Goal: Information Seeking & Learning: Find specific fact

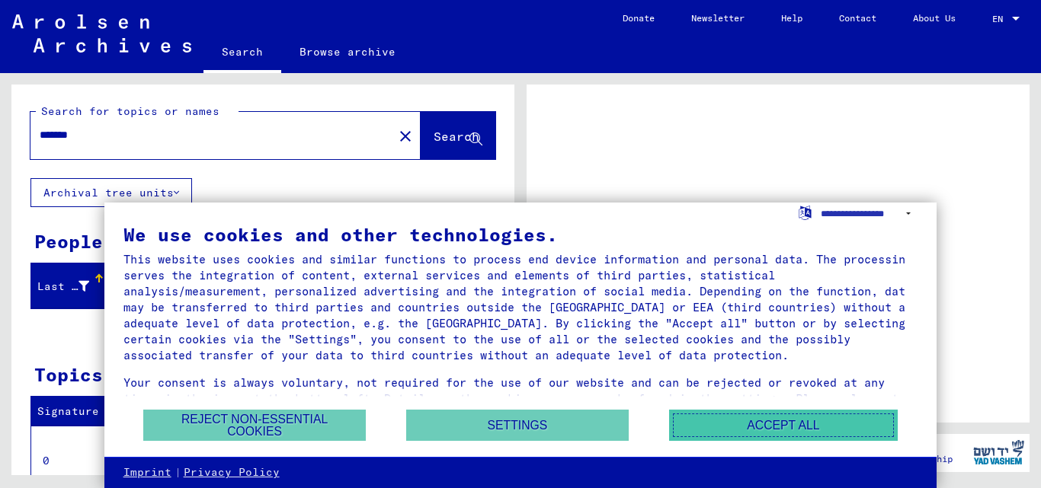
click at [751, 431] on button "Accept all" at bounding box center [783, 425] width 229 height 31
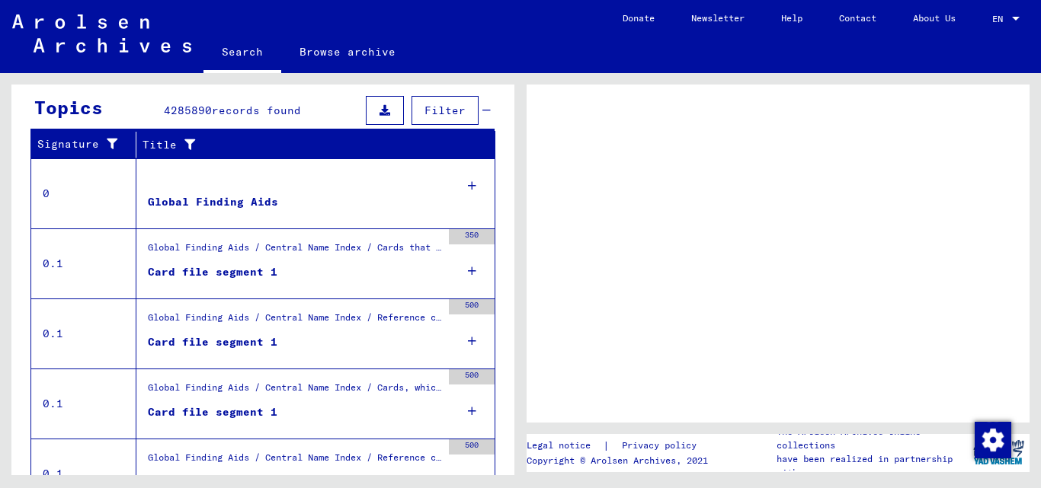
scroll to position [305, 0]
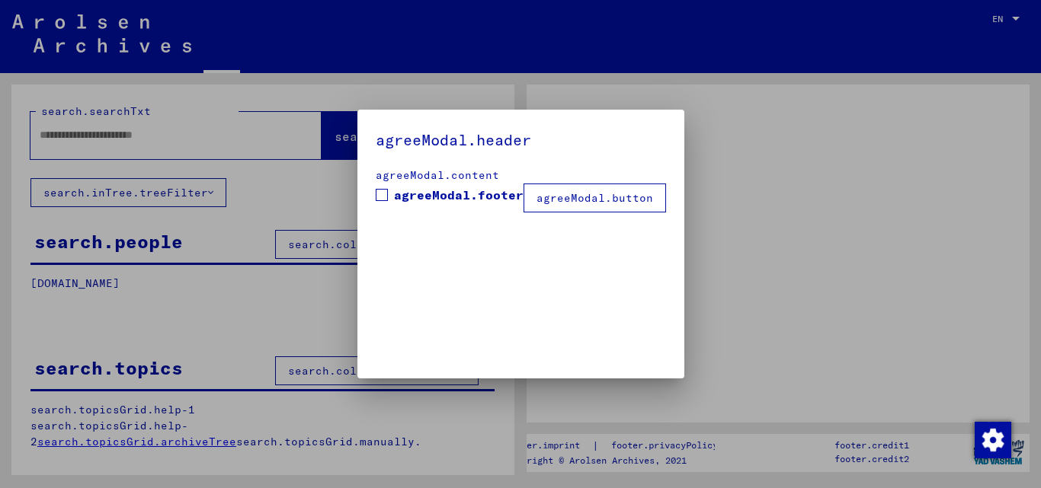
type input "*******"
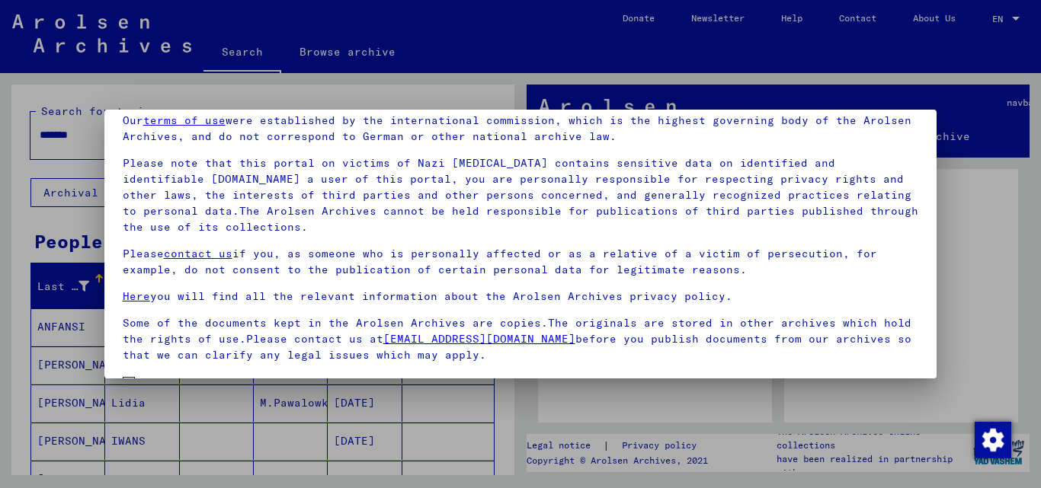
scroll to position [125, 0]
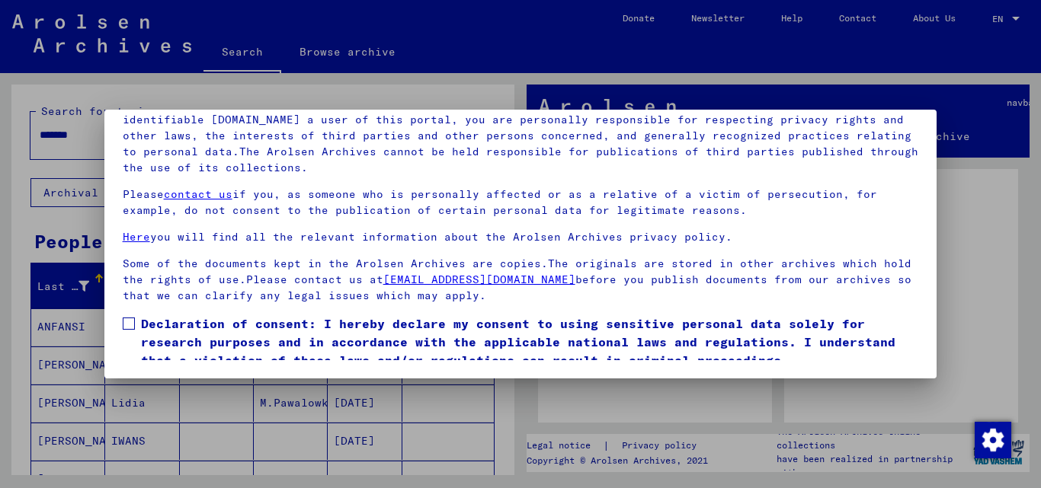
click at [124, 324] on span at bounding box center [129, 324] width 12 height 12
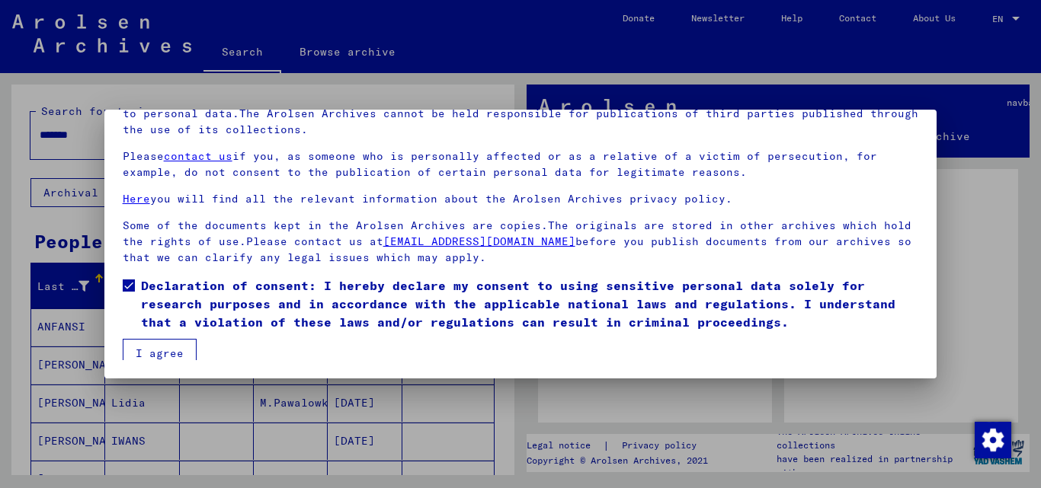
scroll to position [46, 0]
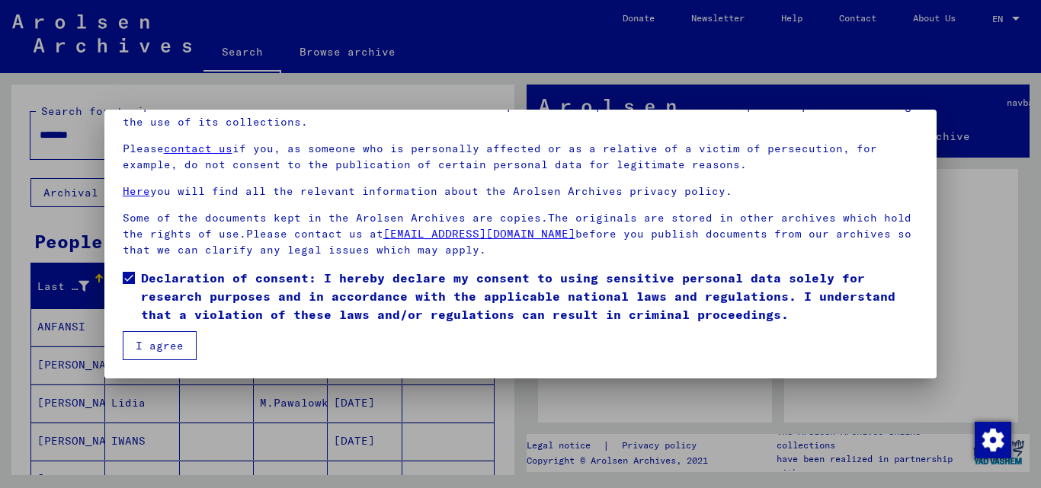
click at [176, 352] on button "I agree" at bounding box center [160, 345] width 74 height 29
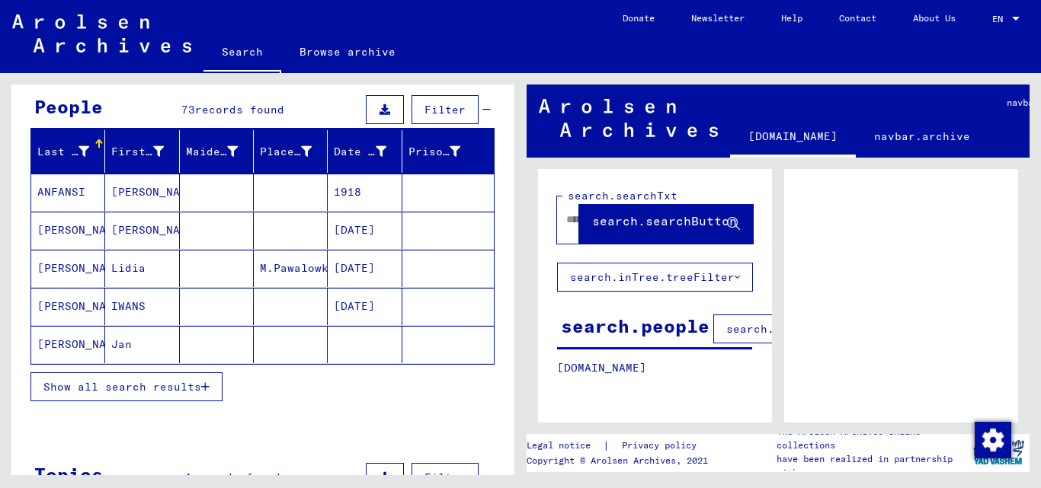
scroll to position [152, 0]
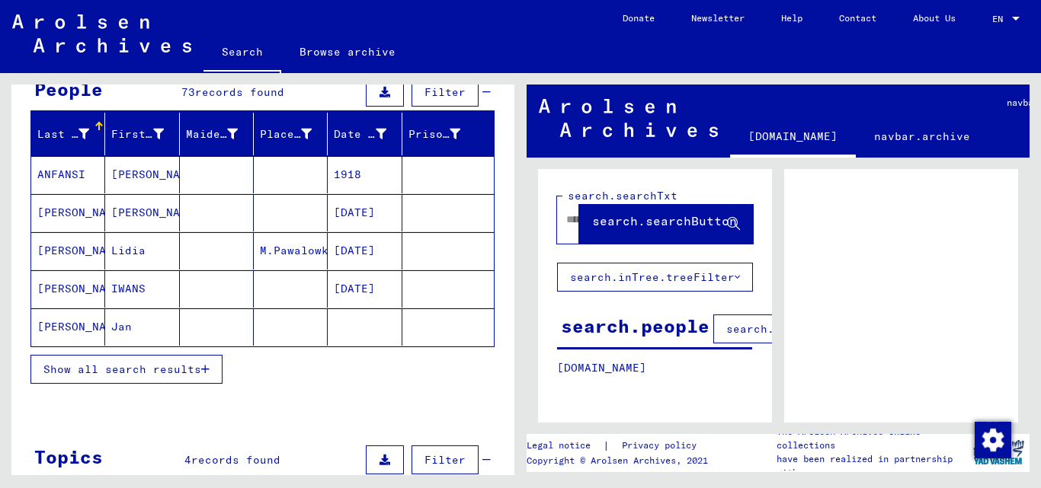
click at [175, 367] on span "Show all search results" at bounding box center [122, 370] width 158 height 14
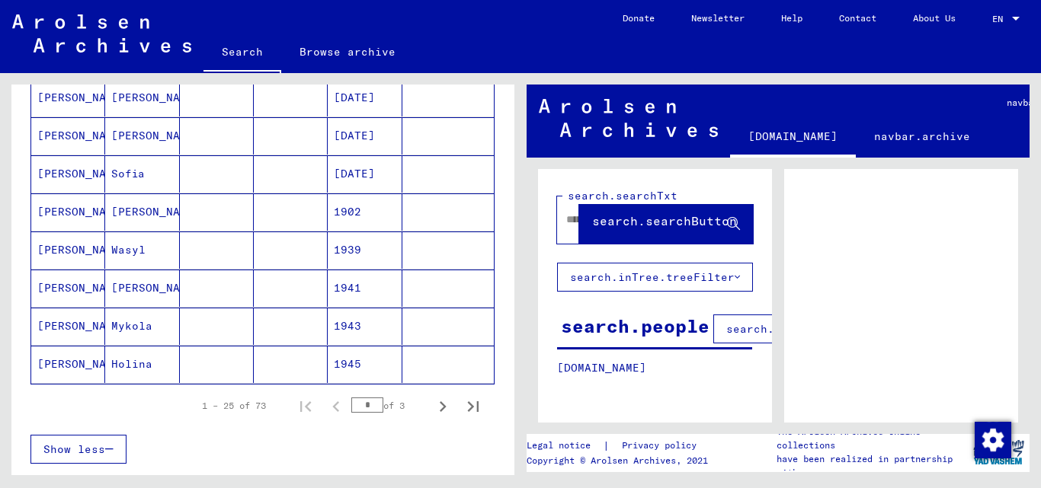
scroll to position [914, 0]
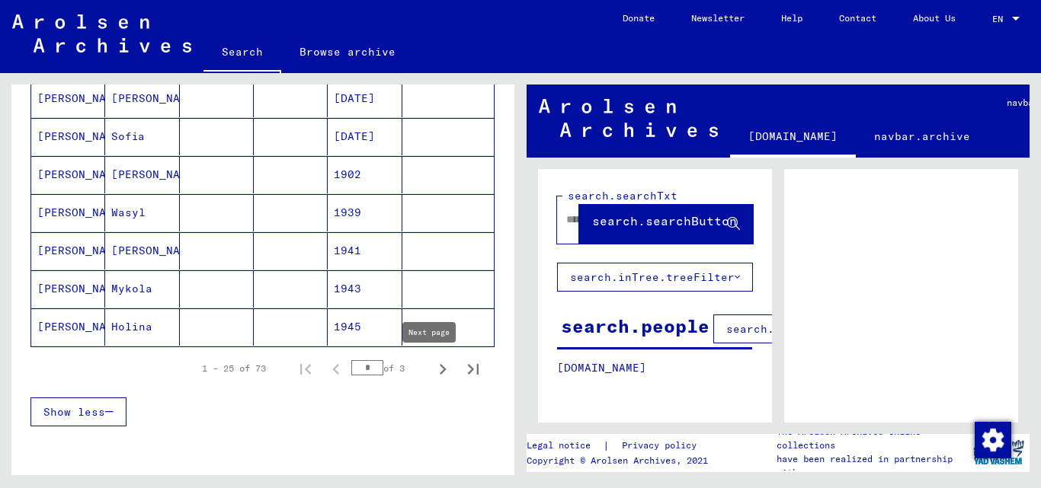
click at [432, 371] on icon "Next page" at bounding box center [442, 369] width 21 height 21
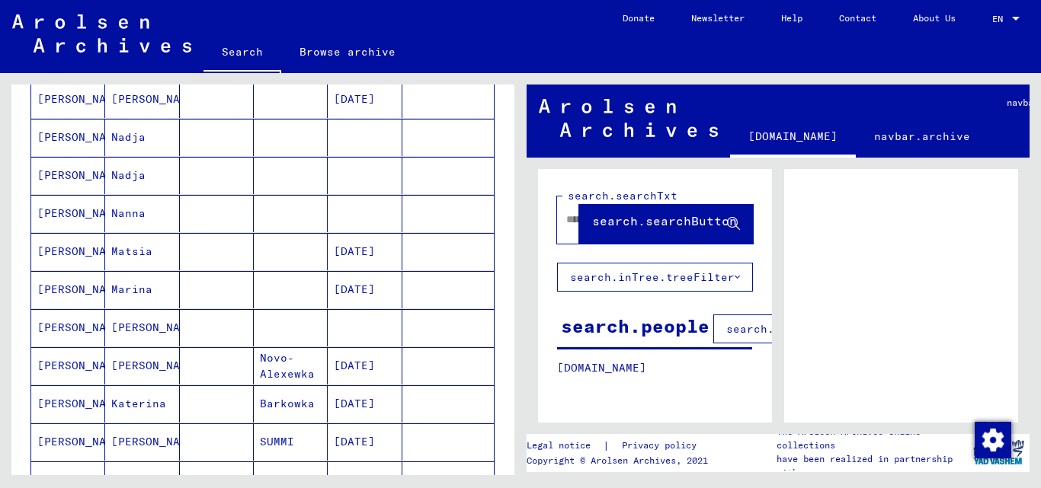
scroll to position [457, 0]
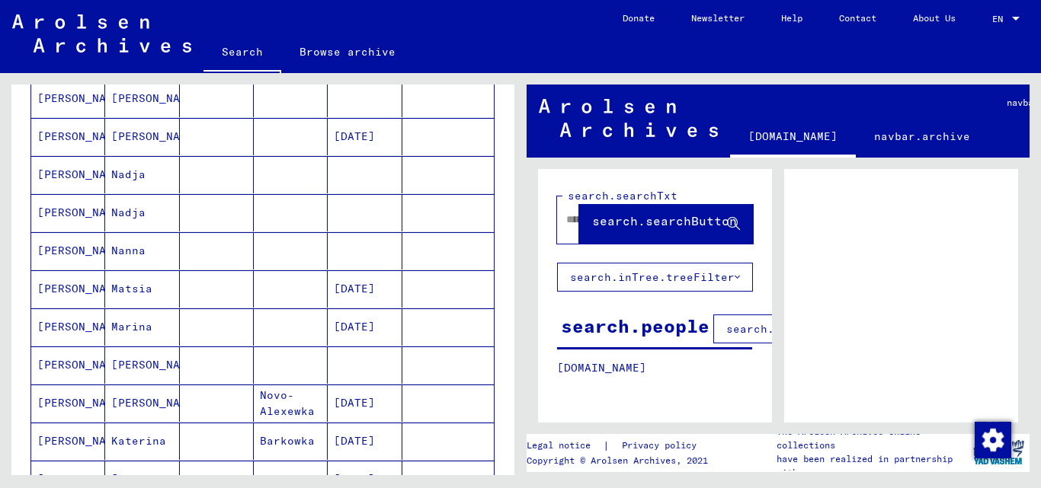
click at [69, 171] on mat-cell "[PERSON_NAME]" at bounding box center [68, 174] width 74 height 37
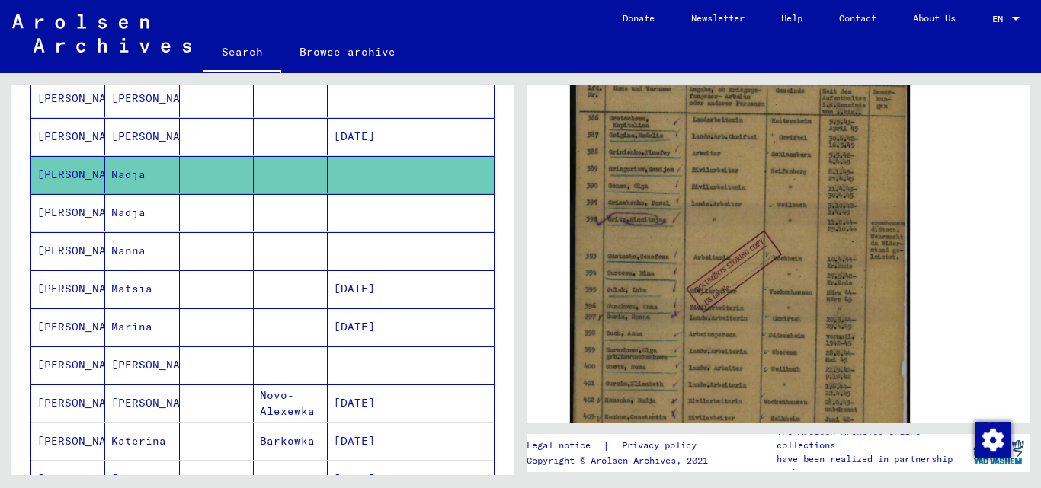
scroll to position [305, 0]
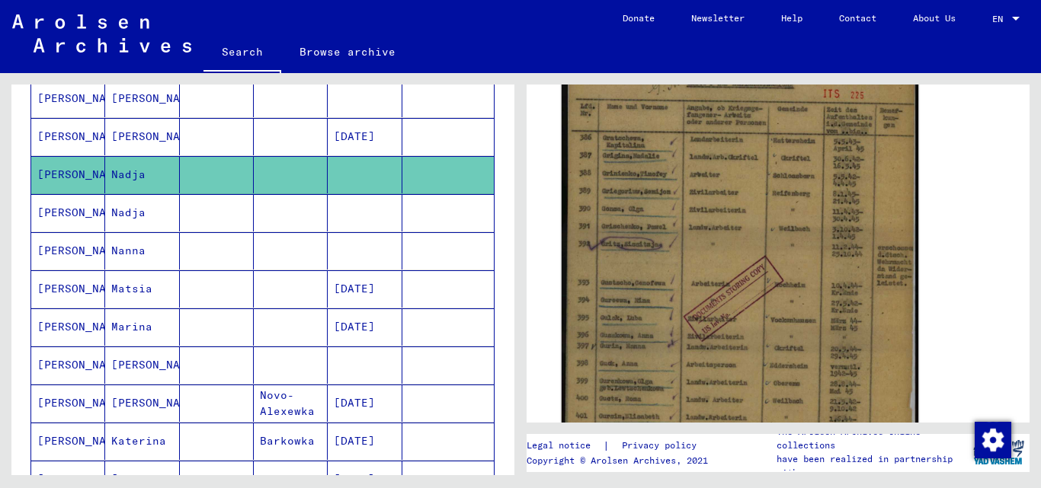
click at [751, 243] on img at bounding box center [740, 290] width 357 height 501
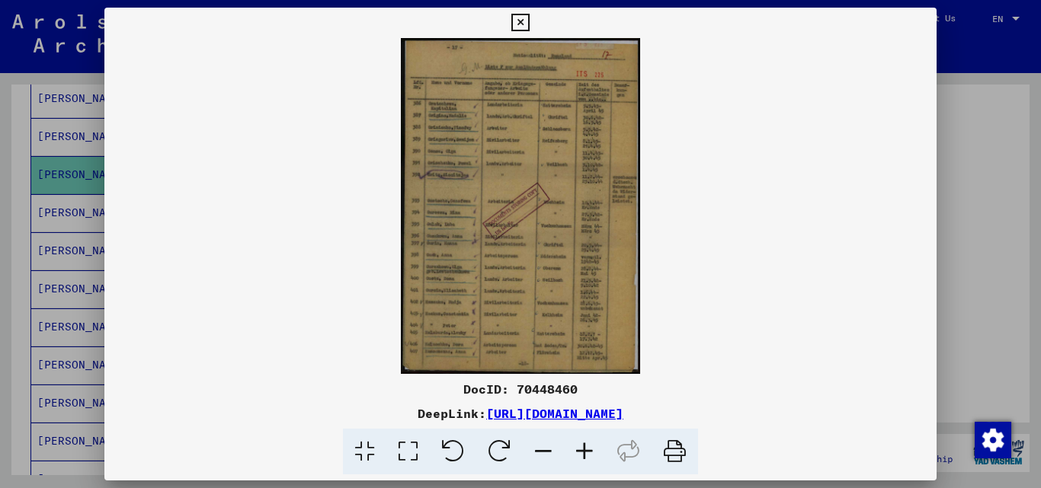
click at [410, 448] on icon at bounding box center [407, 452] width 43 height 46
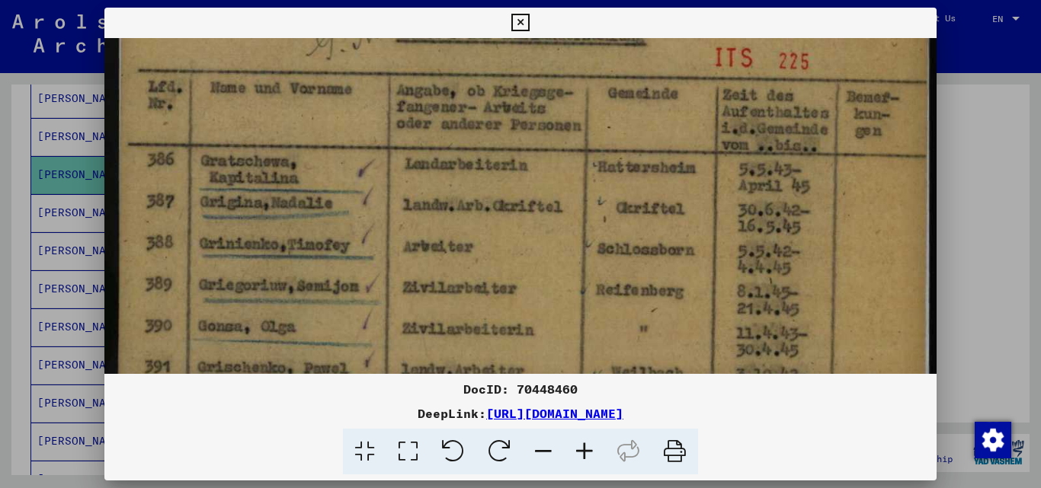
scroll to position [109, 0]
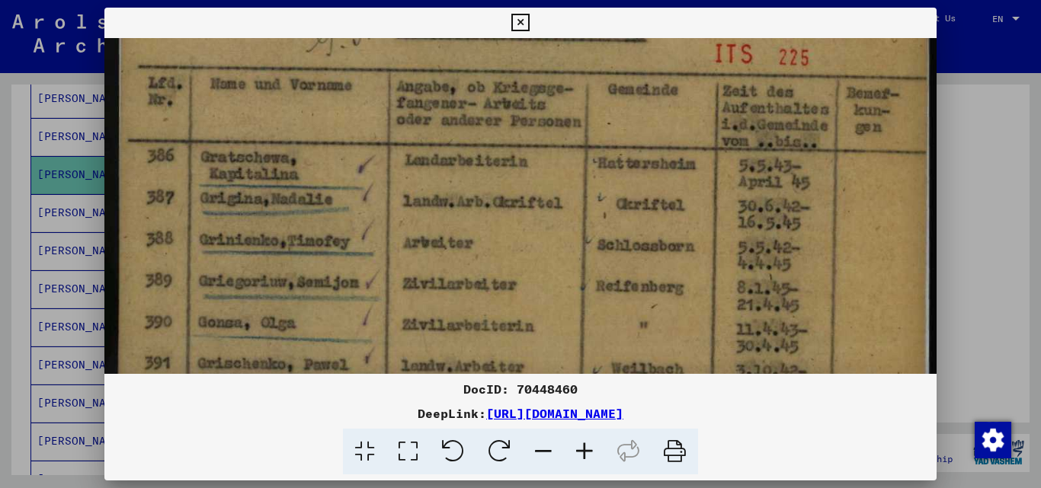
drag, startPoint x: 553, startPoint y: 324, endPoint x: 543, endPoint y: 215, distance: 109.4
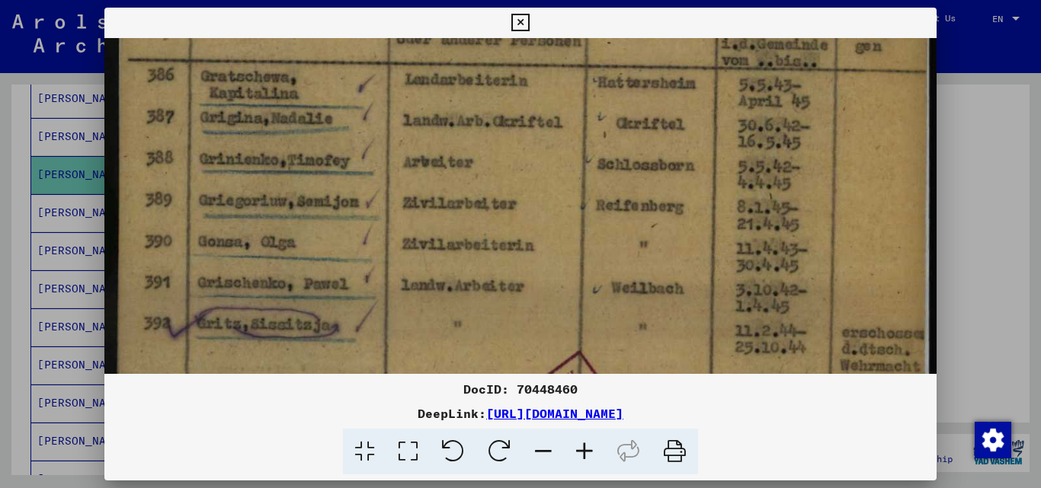
scroll to position [191, 0]
drag, startPoint x: 565, startPoint y: 296, endPoint x: 557, endPoint y: 215, distance: 81.9
click at [557, 215] on img at bounding box center [520, 433] width 833 height 1170
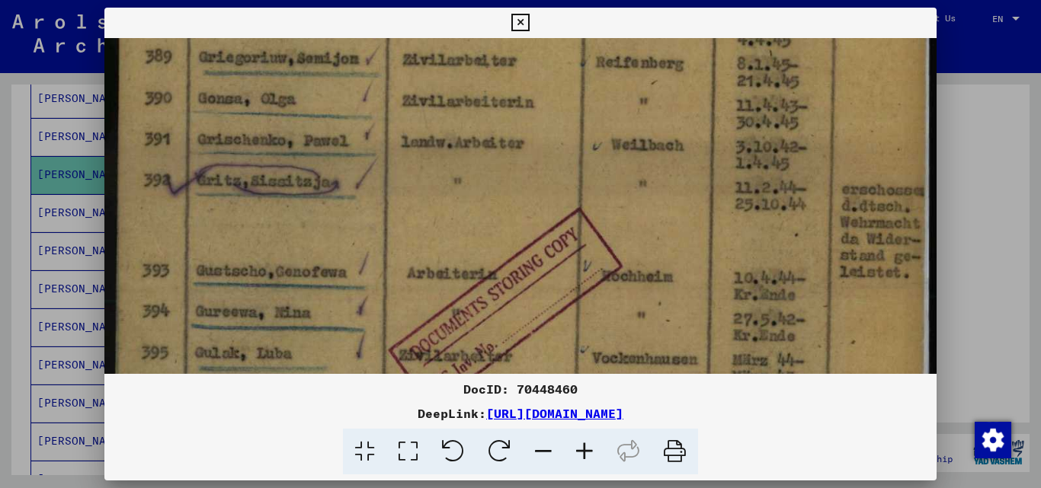
scroll to position [372, 0]
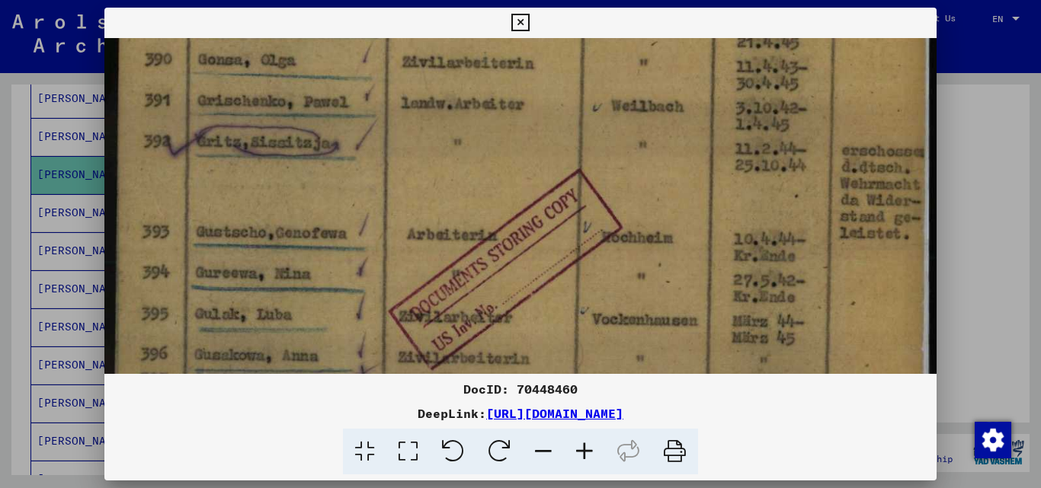
drag, startPoint x: 563, startPoint y: 325, endPoint x: 522, endPoint y: 143, distance: 186.0
click at [522, 143] on img at bounding box center [520, 251] width 833 height 1170
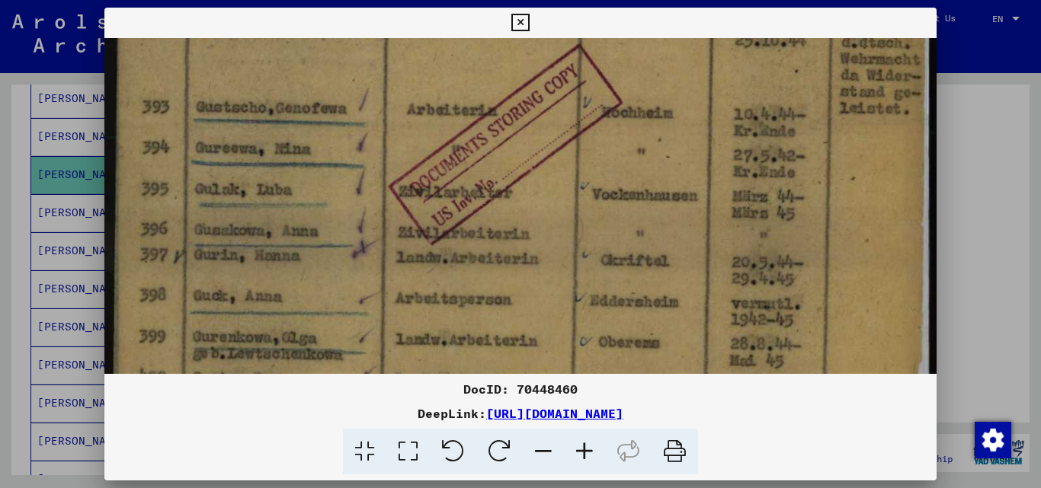
scroll to position [498, 0]
drag, startPoint x: 639, startPoint y: 310, endPoint x: 574, endPoint y: 184, distance: 142.1
click at [574, 184] on img at bounding box center [520, 125] width 833 height 1170
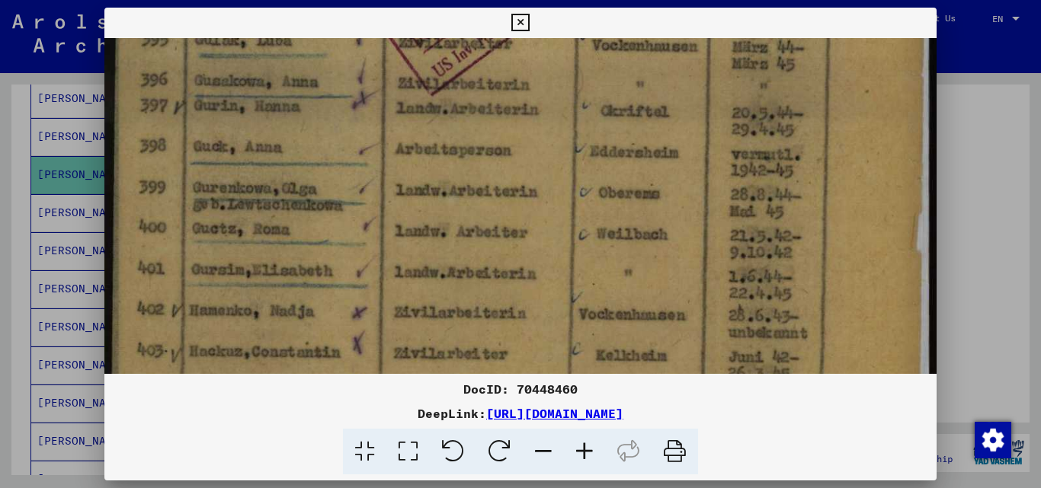
drag, startPoint x: 621, startPoint y: 299, endPoint x: 597, endPoint y: 152, distance: 149.7
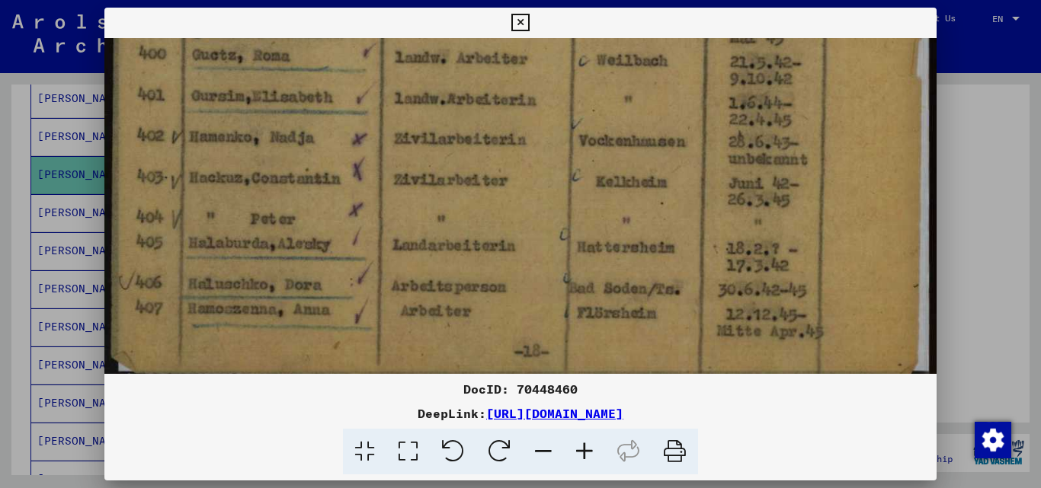
drag, startPoint x: 656, startPoint y: 300, endPoint x: 628, endPoint y: 127, distance: 176.0
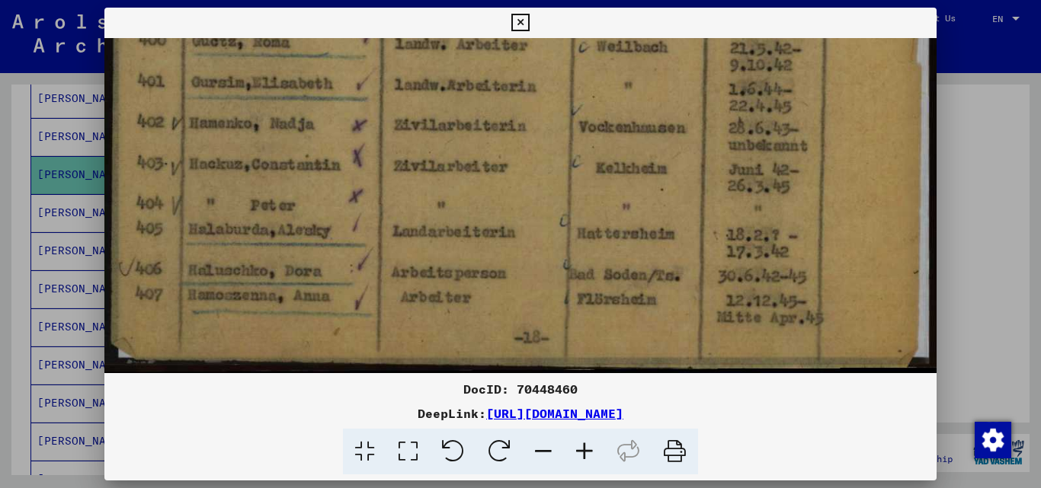
drag, startPoint x: 687, startPoint y: 299, endPoint x: 649, endPoint y: 173, distance: 131.2
click at [988, 188] on div at bounding box center [520, 244] width 1041 height 488
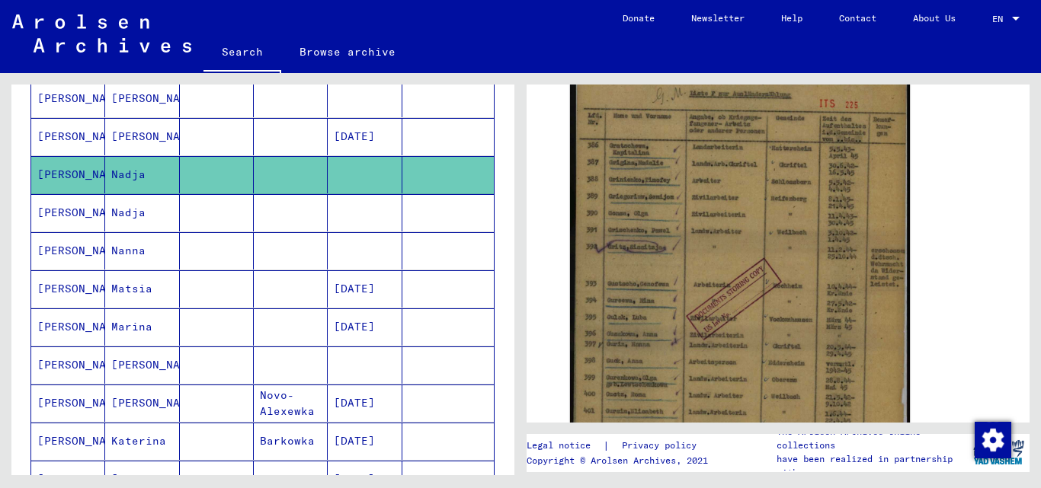
click at [83, 213] on mat-cell "[PERSON_NAME]" at bounding box center [68, 212] width 74 height 37
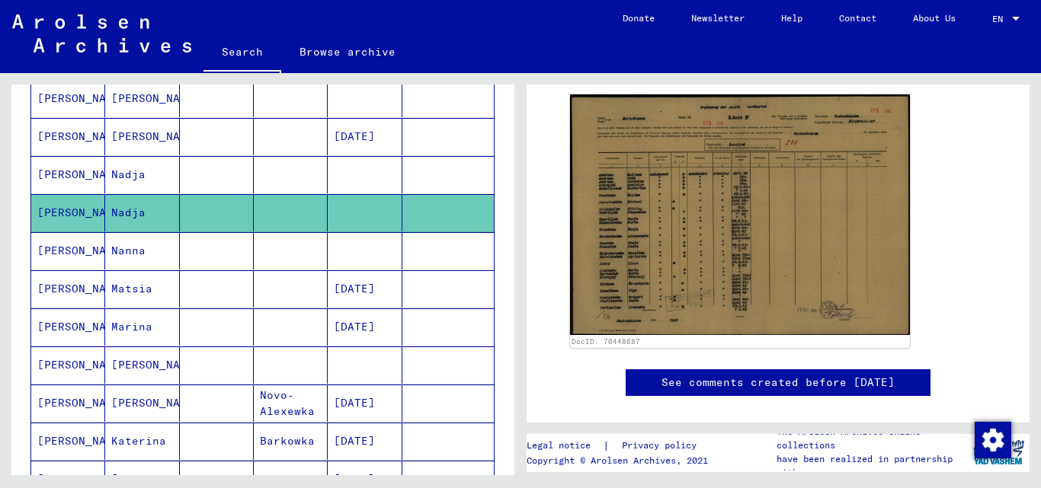
scroll to position [305, 0]
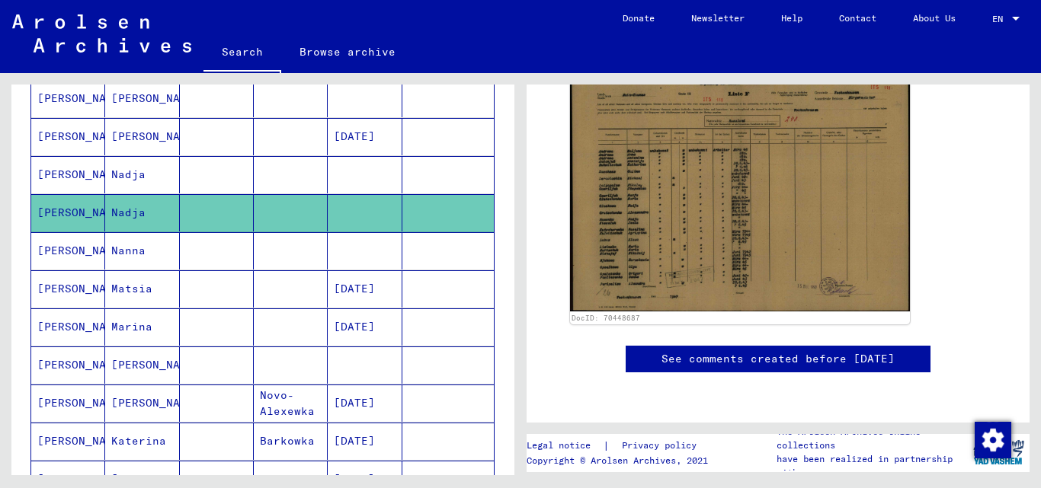
click at [54, 256] on mat-cell "[PERSON_NAME]" at bounding box center [68, 250] width 74 height 37
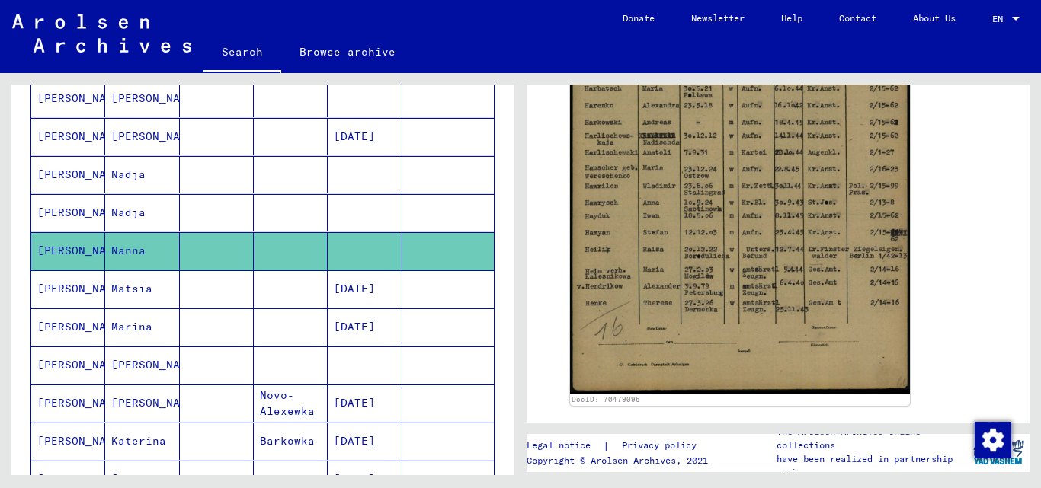
scroll to position [457, 0]
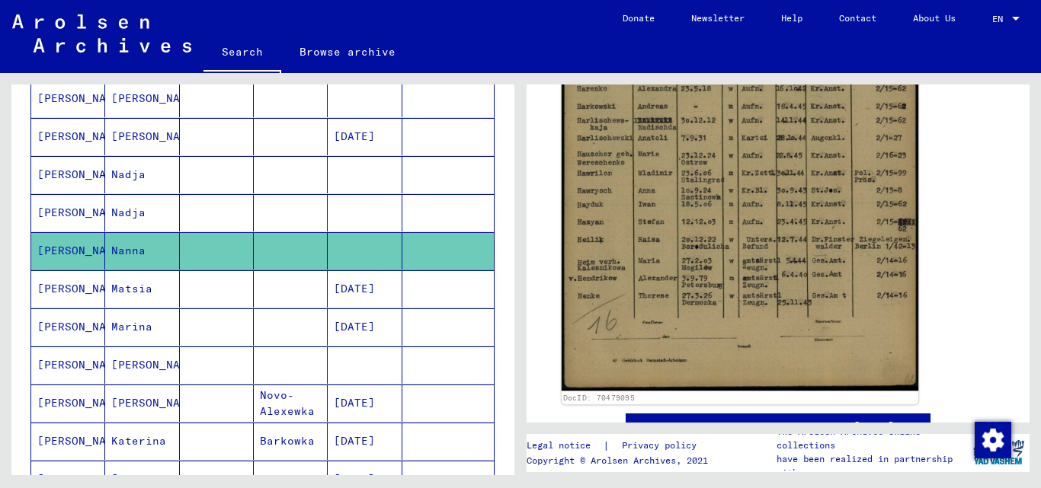
click at [678, 255] on img at bounding box center [740, 140] width 357 height 504
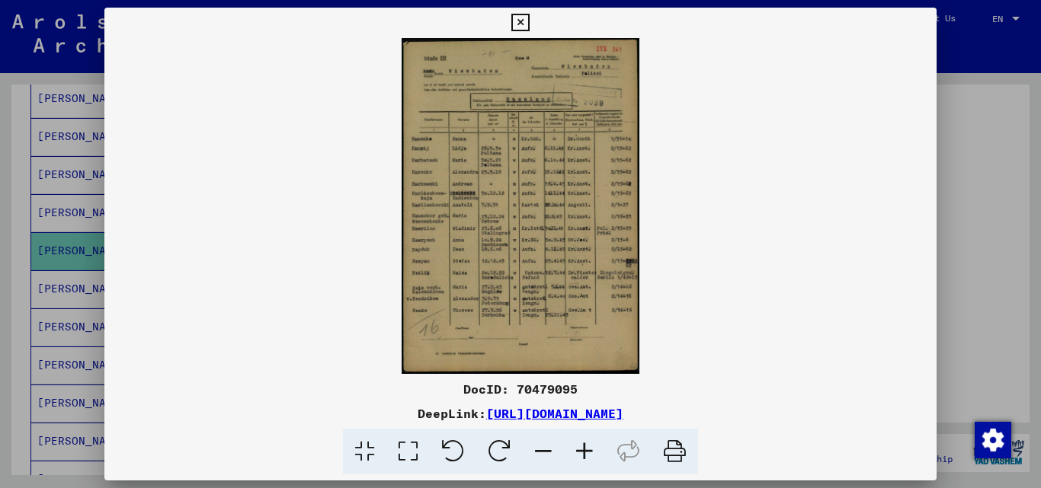
click at [405, 460] on icon at bounding box center [407, 452] width 43 height 46
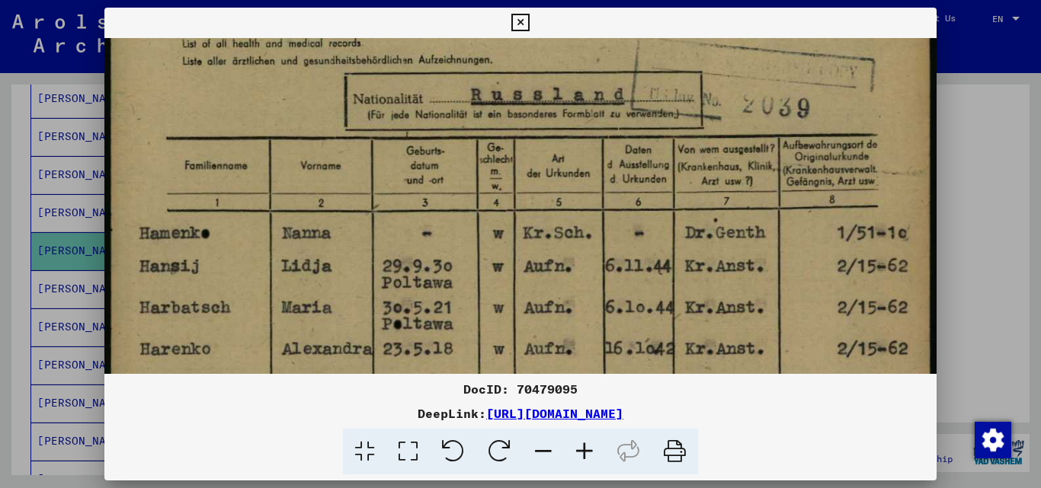
scroll to position [186, 0]
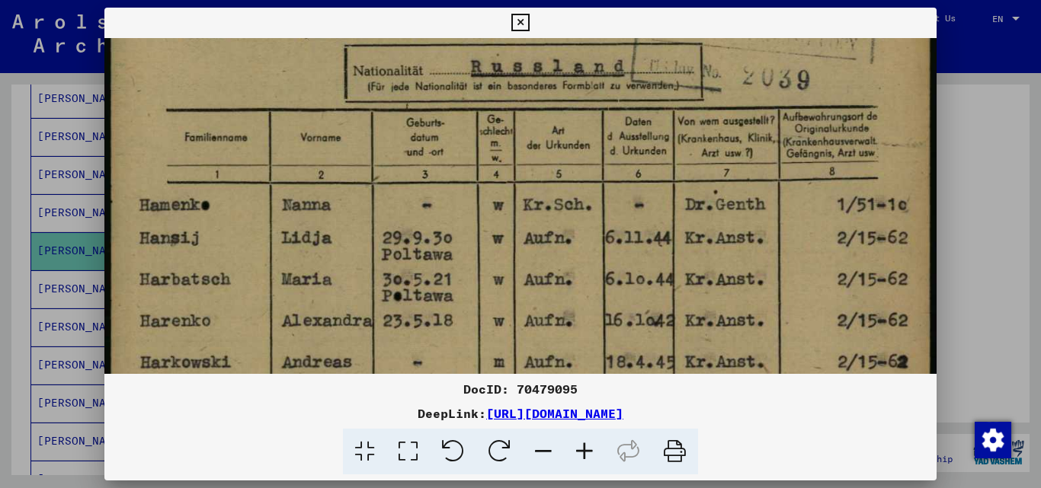
drag, startPoint x: 464, startPoint y: 301, endPoint x: 455, endPoint y: 115, distance: 186.2
click at [455, 115] on img at bounding box center [520, 439] width 833 height 1175
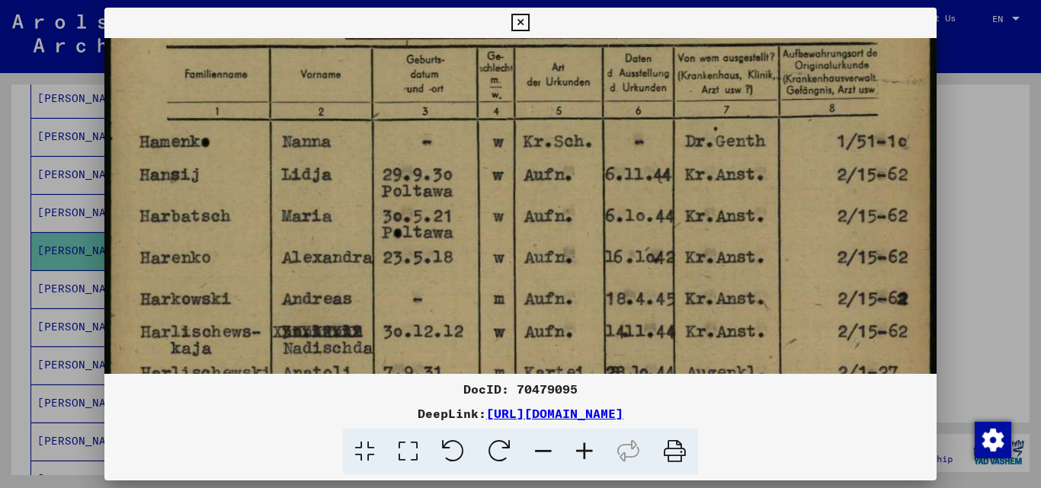
scroll to position [252, 0]
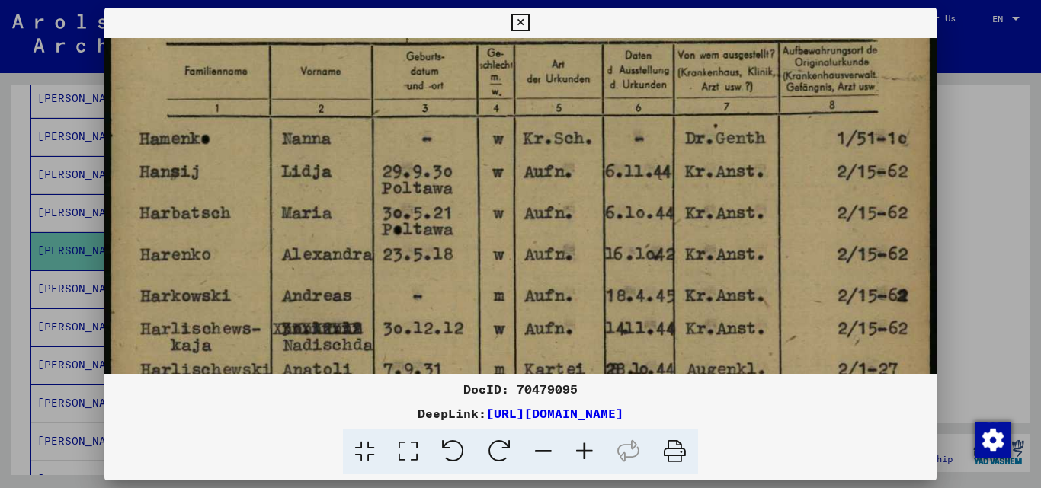
drag, startPoint x: 489, startPoint y: 311, endPoint x: 476, endPoint y: 245, distance: 67.6
click at [476, 245] on img at bounding box center [520, 373] width 833 height 1175
click at [971, 174] on div at bounding box center [520, 244] width 1041 height 488
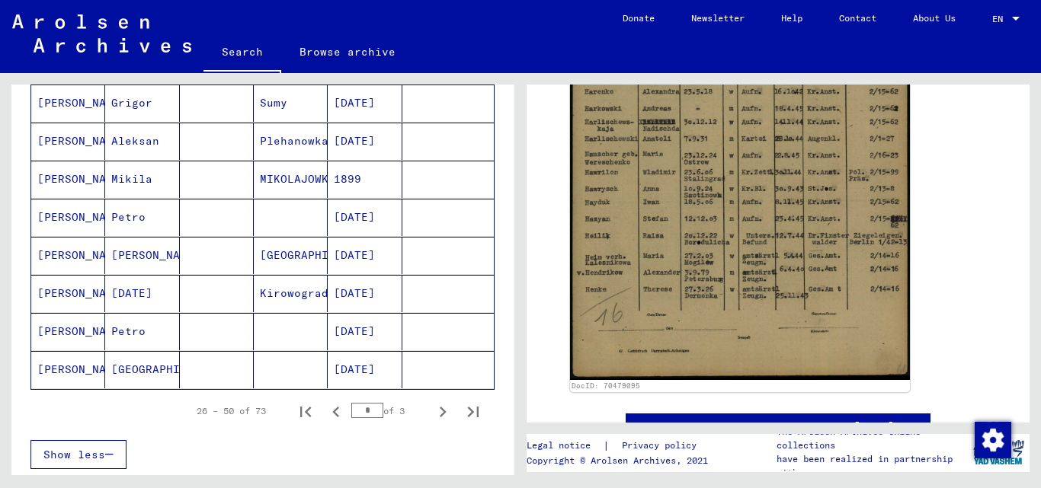
scroll to position [914, 0]
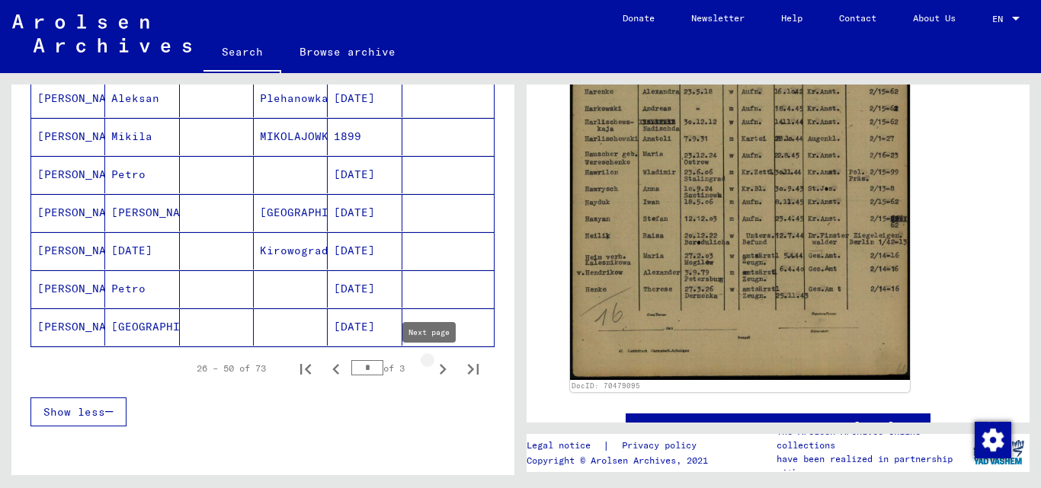
click at [432, 367] on icon "Next page" at bounding box center [442, 369] width 21 height 21
type input "*"
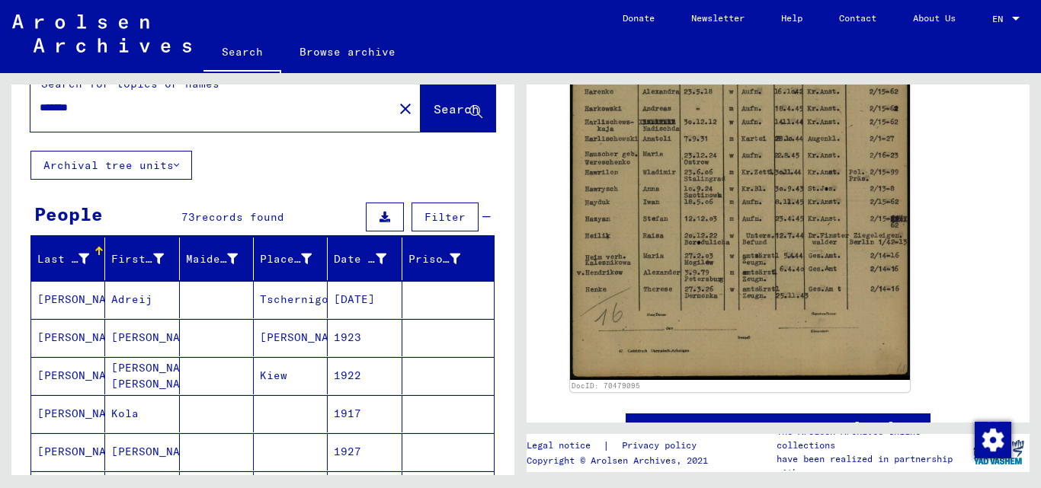
scroll to position [0, 0]
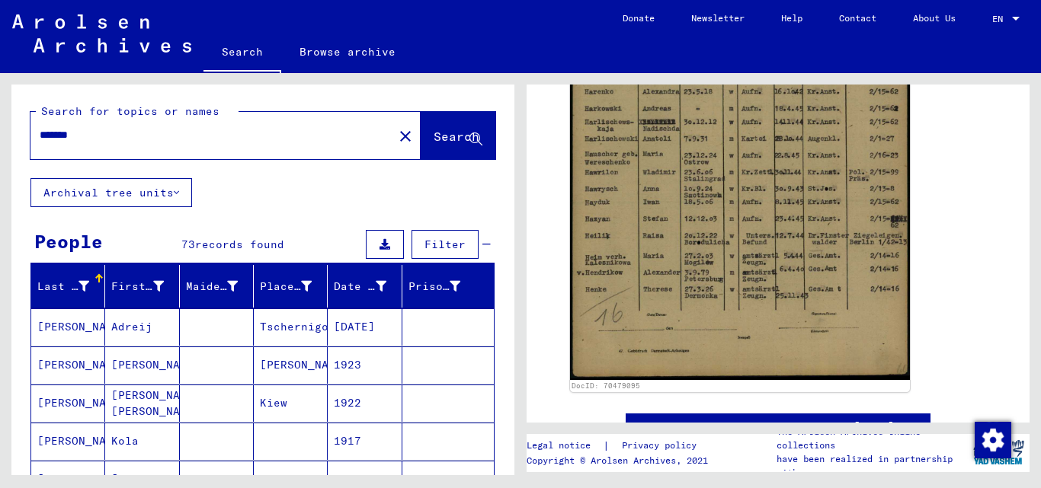
click at [49, 138] on input "*******" at bounding box center [212, 135] width 344 height 16
type input "*******"
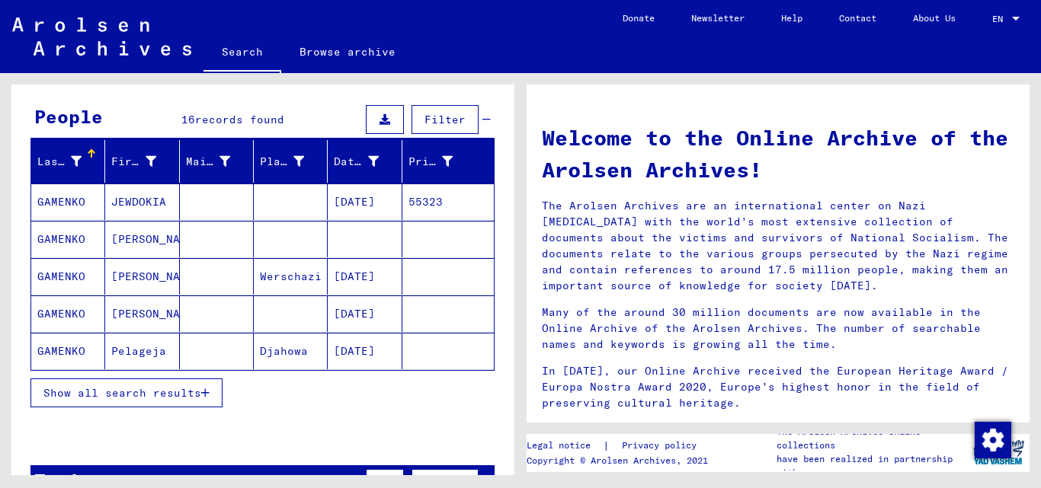
scroll to position [152, 0]
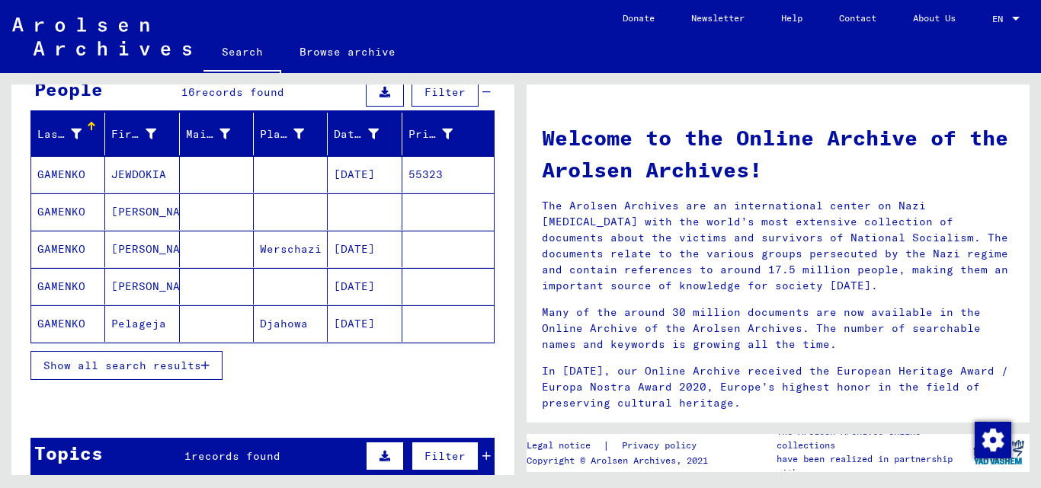
click at [205, 369] on icon "button" at bounding box center [205, 365] width 8 height 11
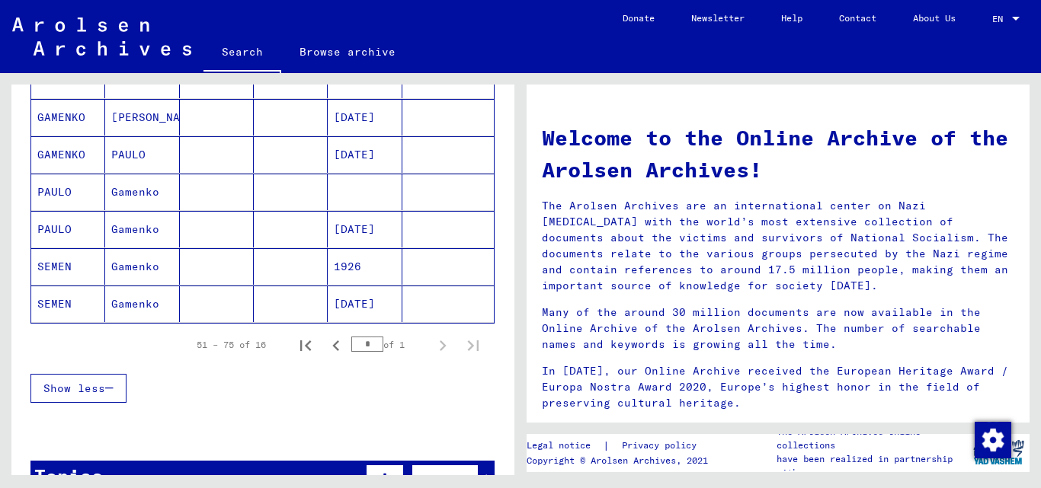
scroll to position [610, 0]
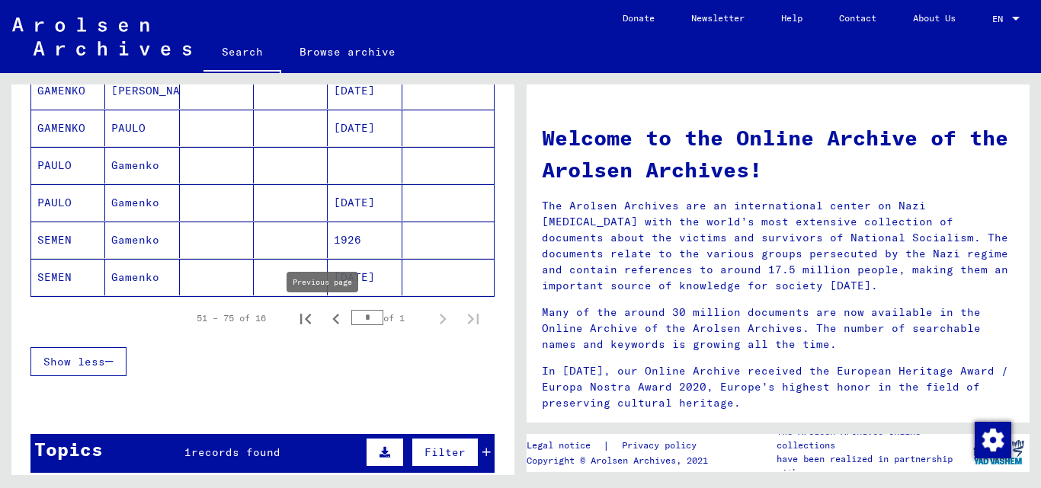
click at [325, 322] on icon "Previous page" at bounding box center [335, 319] width 21 height 21
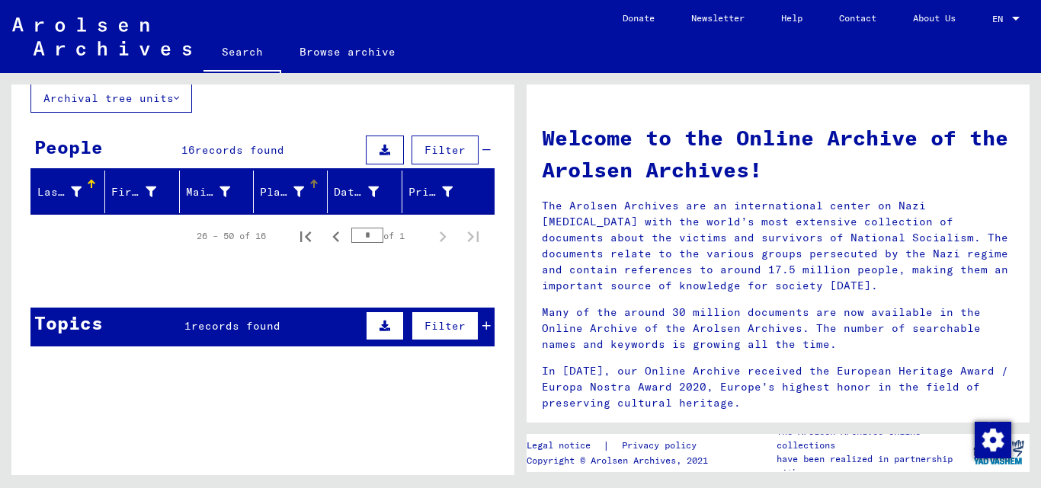
scroll to position [97, 0]
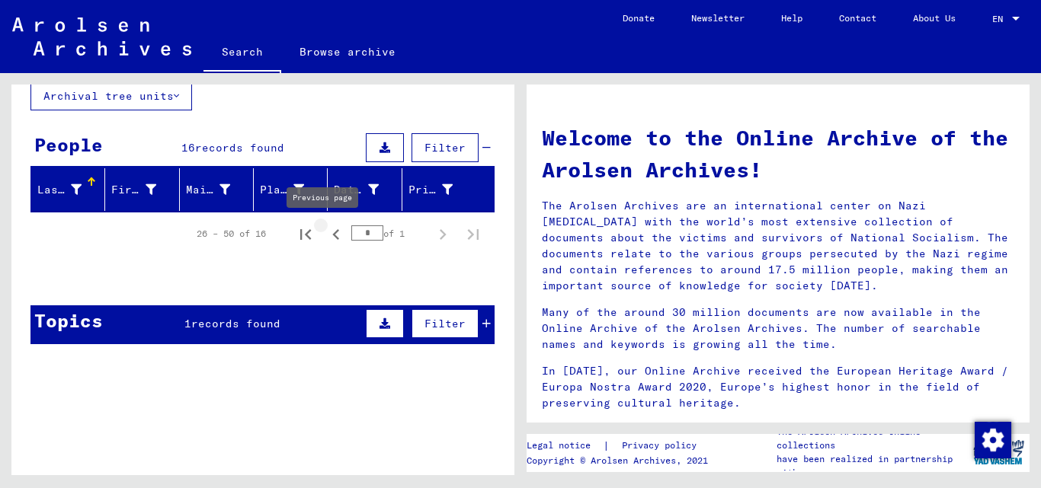
click at [327, 239] on icon "Previous page" at bounding box center [335, 234] width 21 height 21
type input "*"
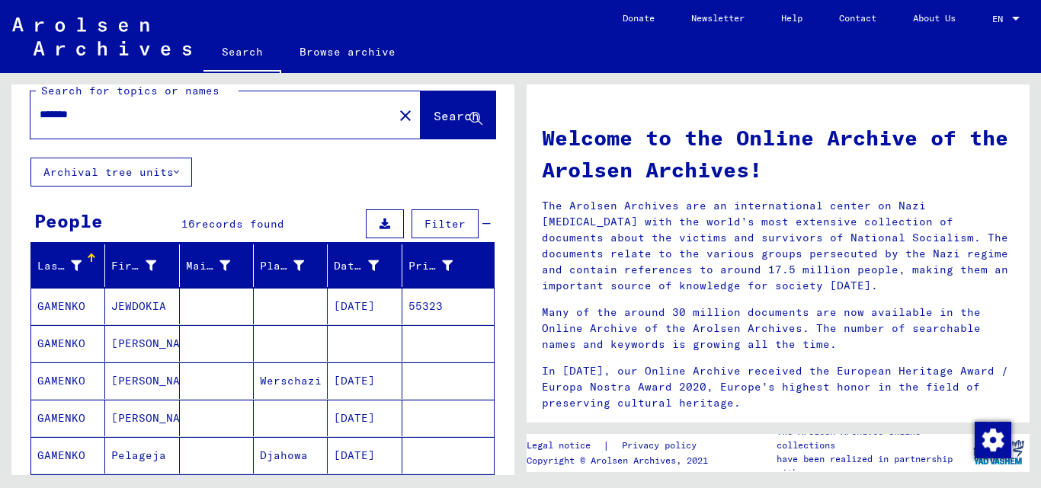
scroll to position [0, 0]
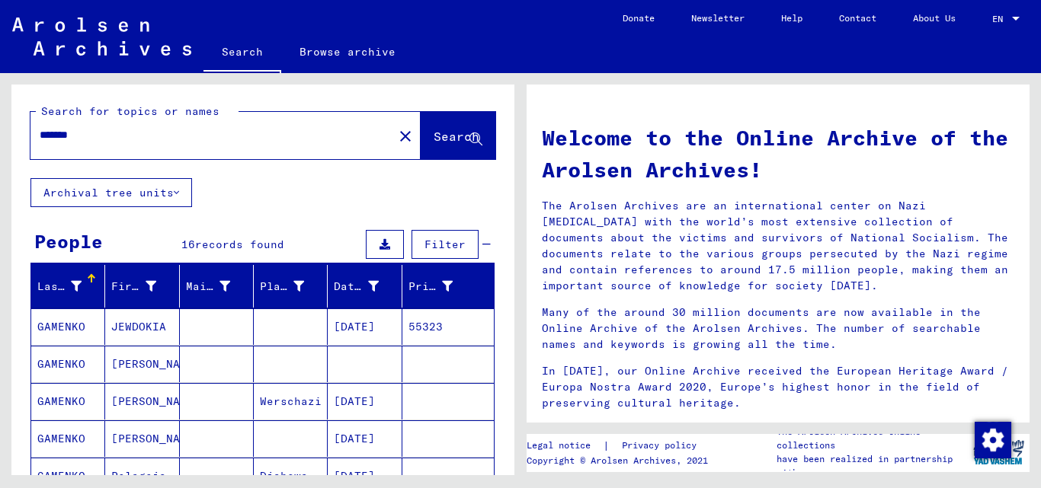
click at [47, 134] on input "*******" at bounding box center [207, 135] width 335 height 16
type input "*******"
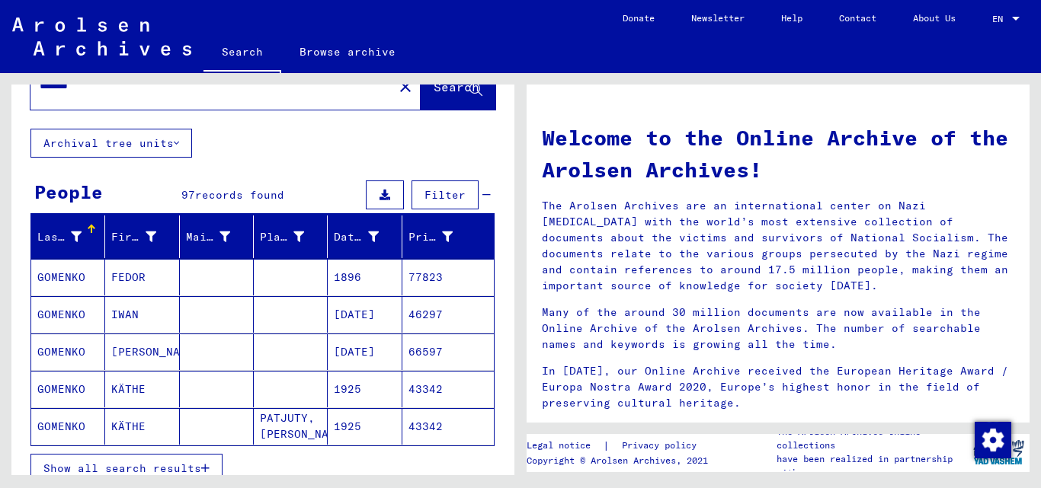
scroll to position [76, 0]
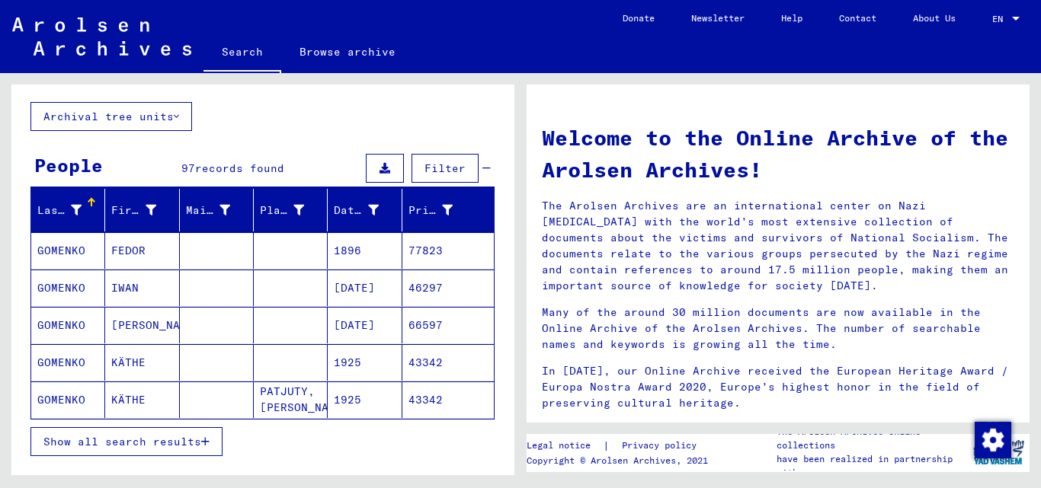
click at [188, 445] on span "Show all search results" at bounding box center [122, 442] width 158 height 14
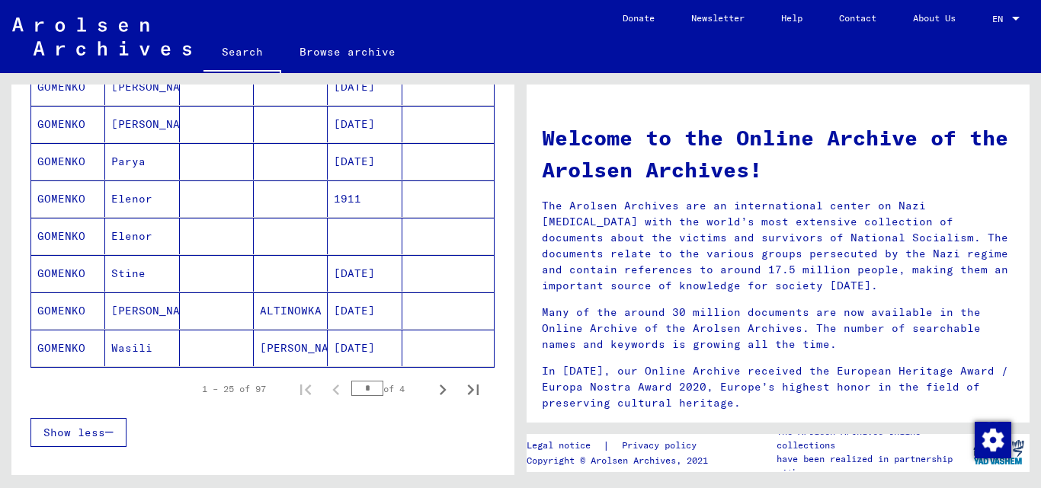
scroll to position [914, 0]
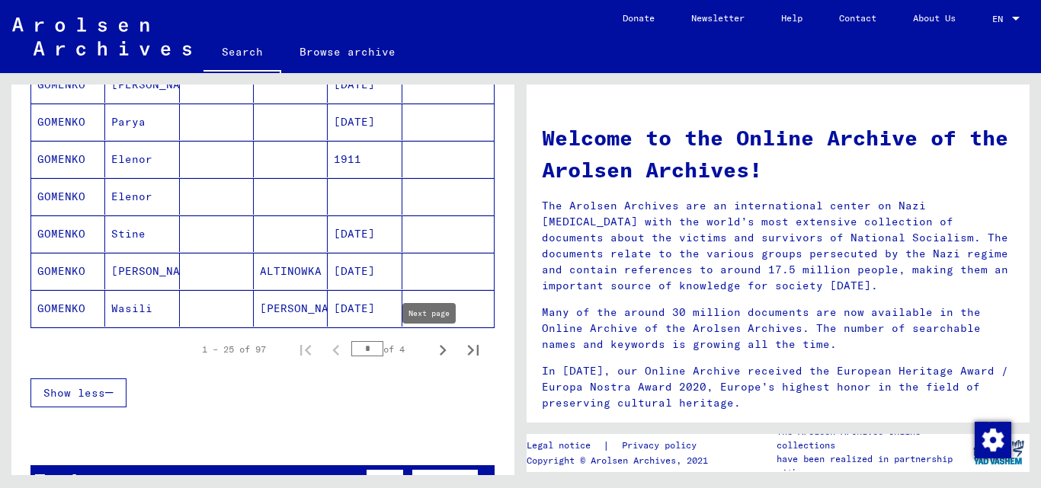
click at [440, 350] on icon "Next page" at bounding box center [443, 350] width 7 height 11
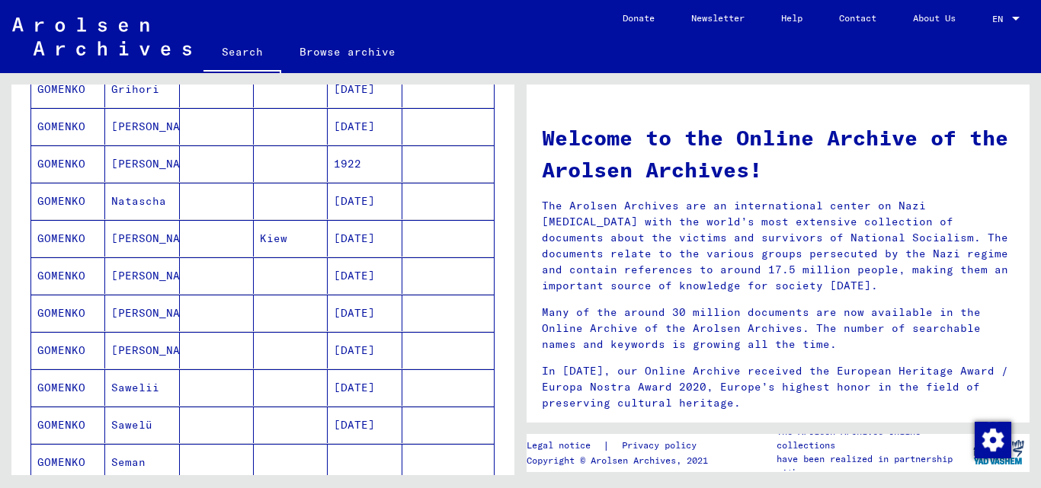
scroll to position [610, 0]
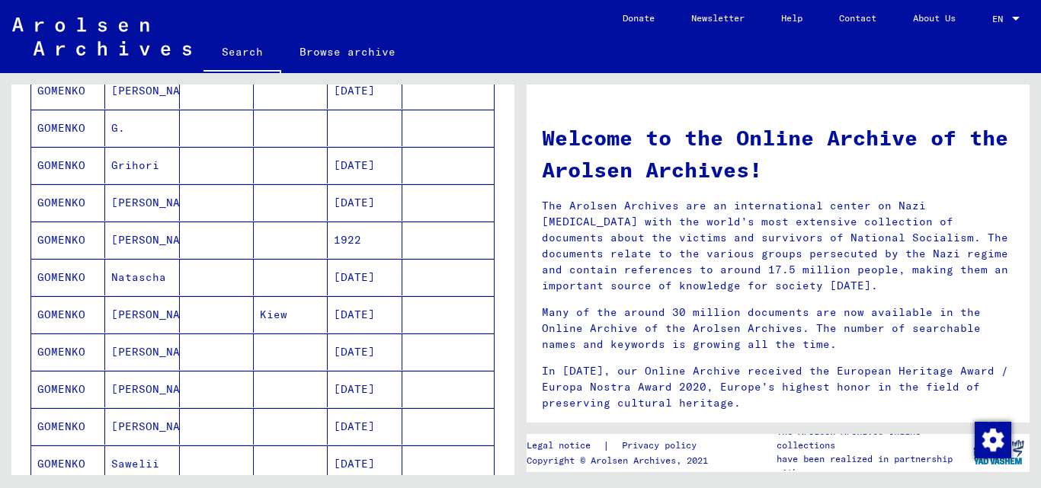
click at [67, 236] on mat-cell "GOMENKO" at bounding box center [68, 240] width 74 height 37
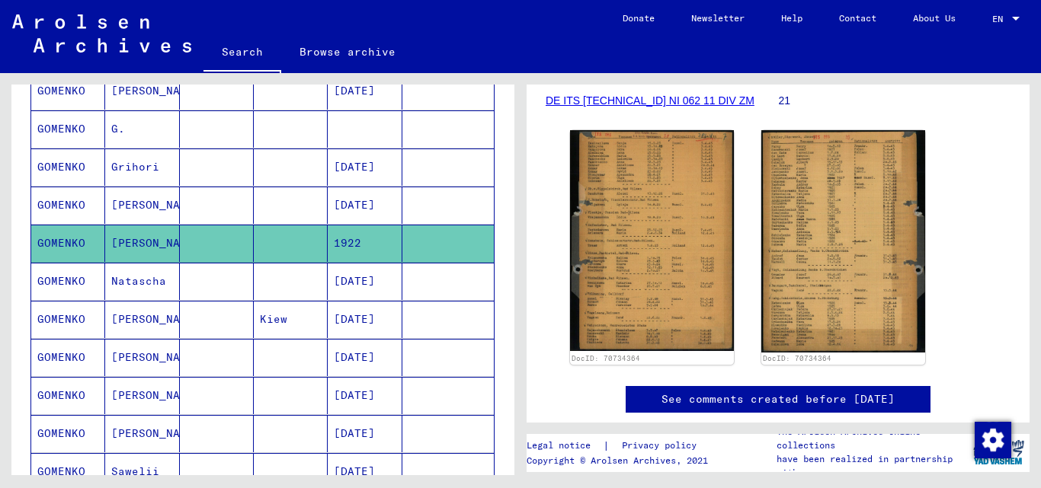
scroll to position [229, 0]
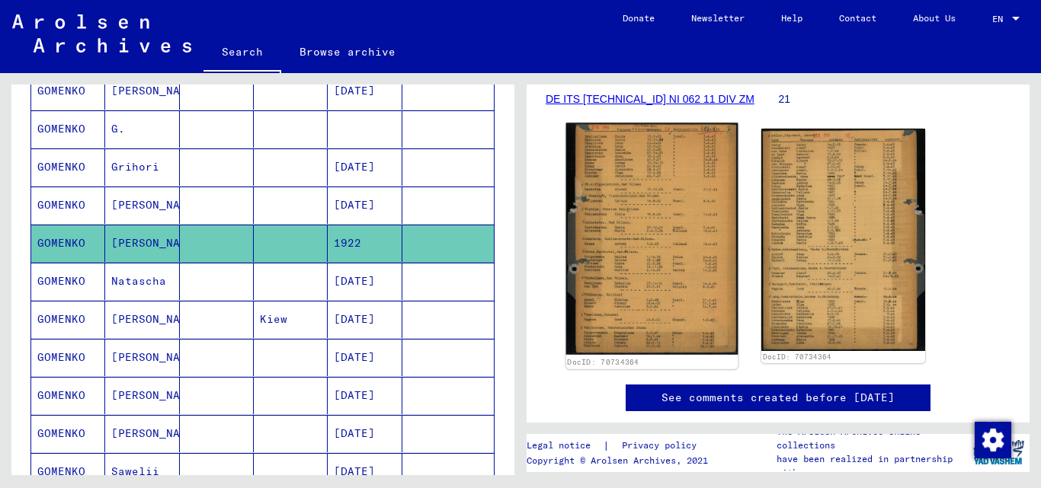
click at [685, 266] on img at bounding box center [652, 239] width 172 height 232
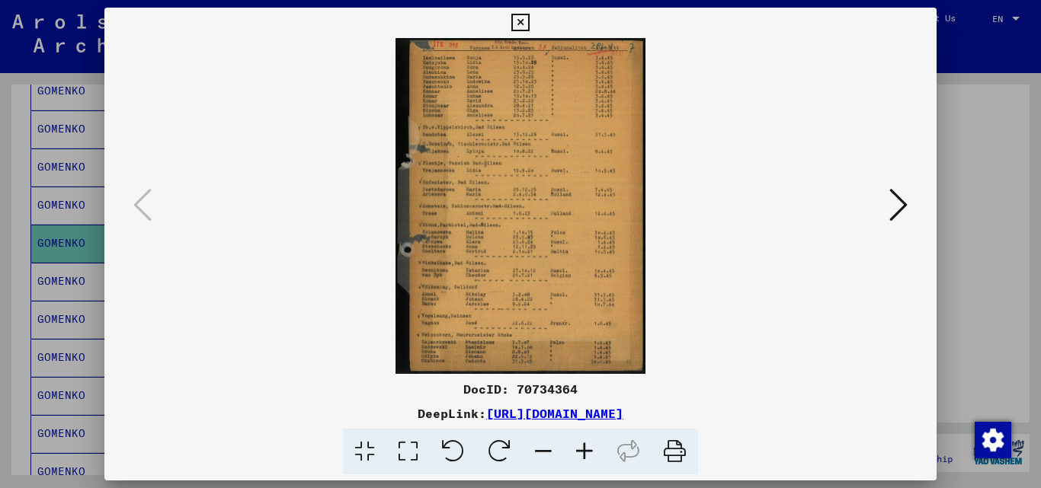
click at [408, 460] on icon at bounding box center [407, 452] width 43 height 46
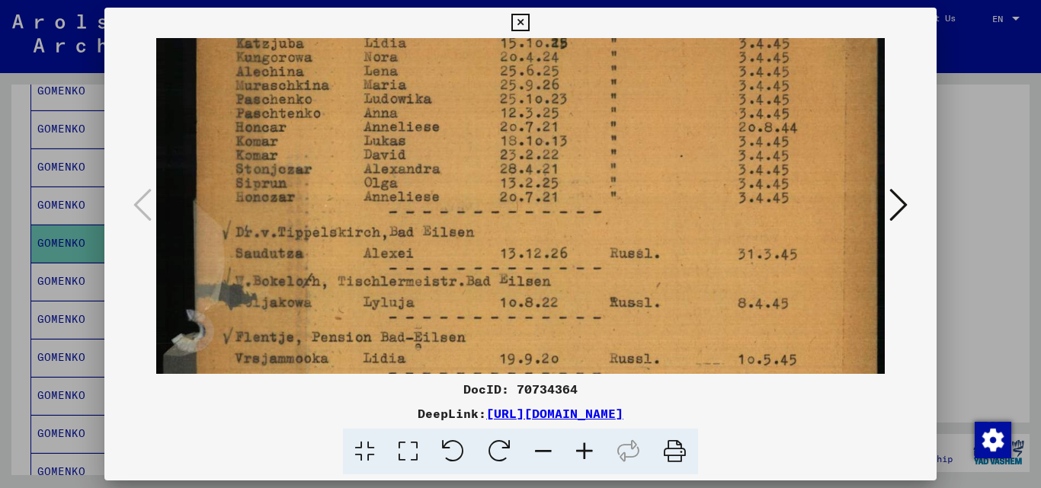
drag, startPoint x: 568, startPoint y: 286, endPoint x: 571, endPoint y: 216, distance: 70.1
click at [567, 218] on img at bounding box center [520, 463] width 729 height 982
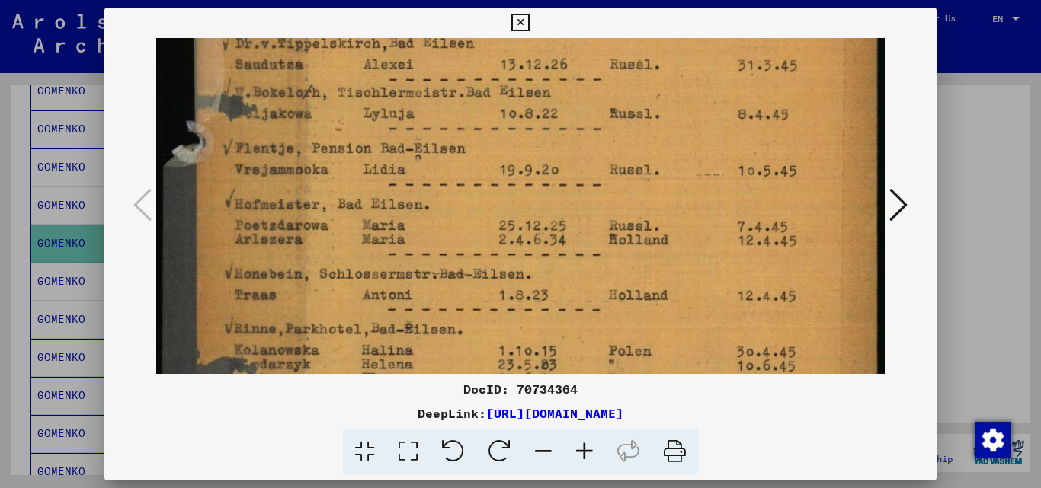
scroll to position [274, 0]
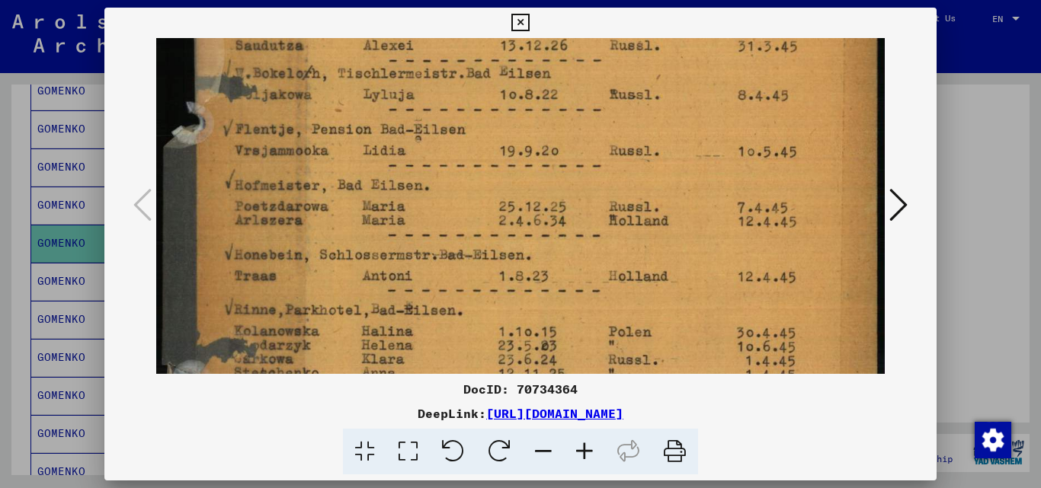
drag, startPoint x: 604, startPoint y: 309, endPoint x: 573, endPoint y: 102, distance: 208.8
click at [573, 102] on img at bounding box center [520, 255] width 729 height 982
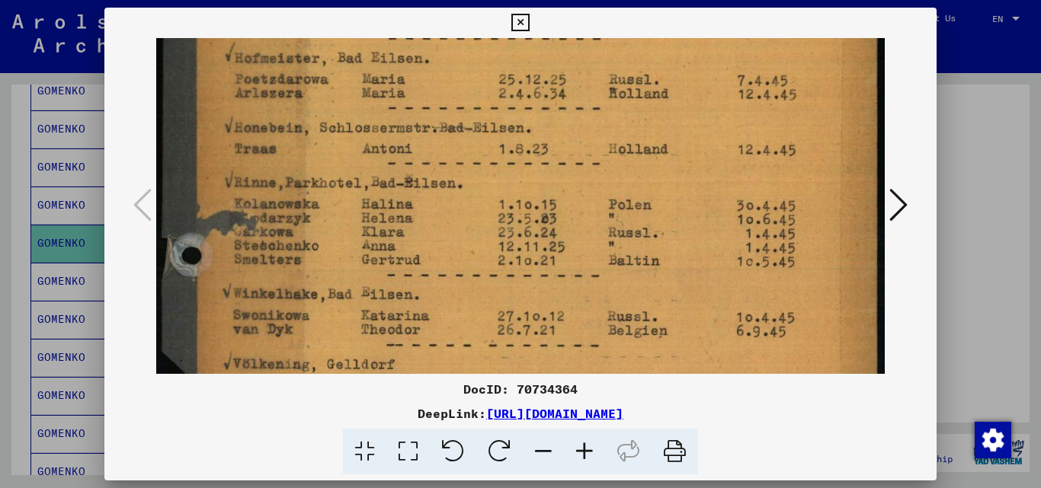
scroll to position [408, 0]
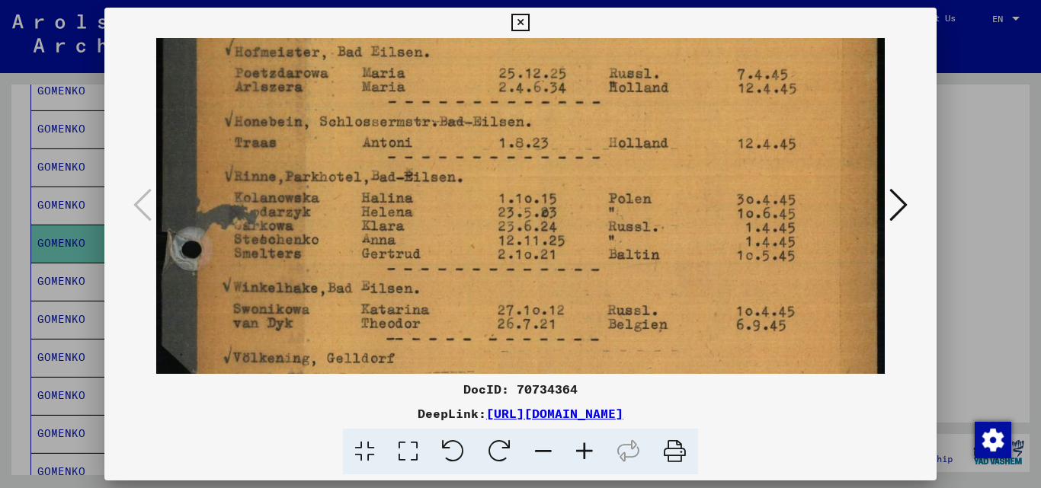
drag, startPoint x: 610, startPoint y: 261, endPoint x: 593, endPoint y: 127, distance: 134.5
click at [593, 127] on img at bounding box center [520, 121] width 729 height 982
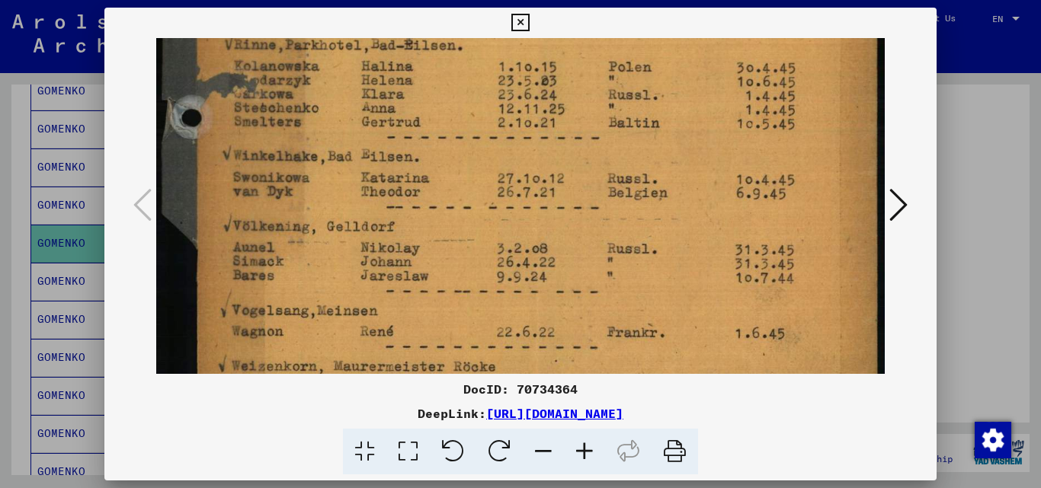
scroll to position [544, 0]
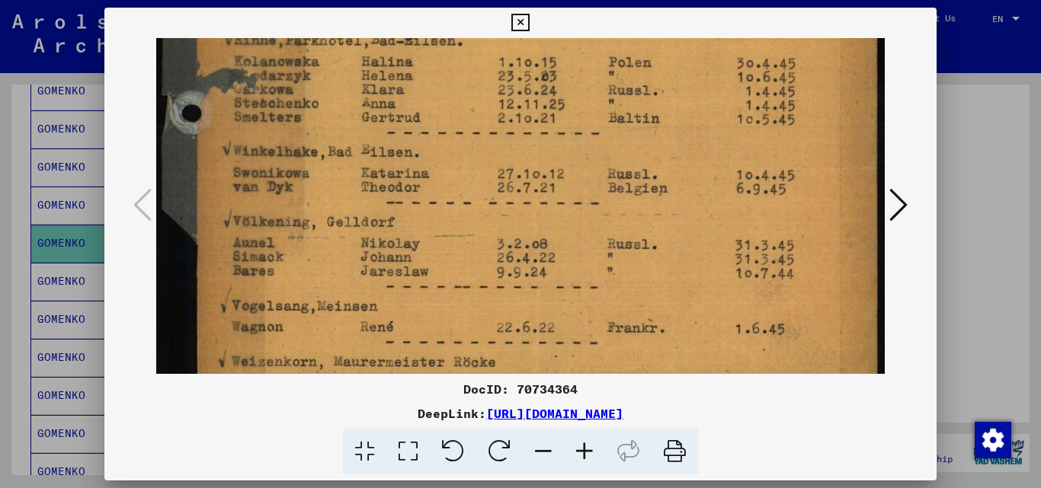
drag, startPoint x: 627, startPoint y: 270, endPoint x: 605, endPoint y: 133, distance: 138.2
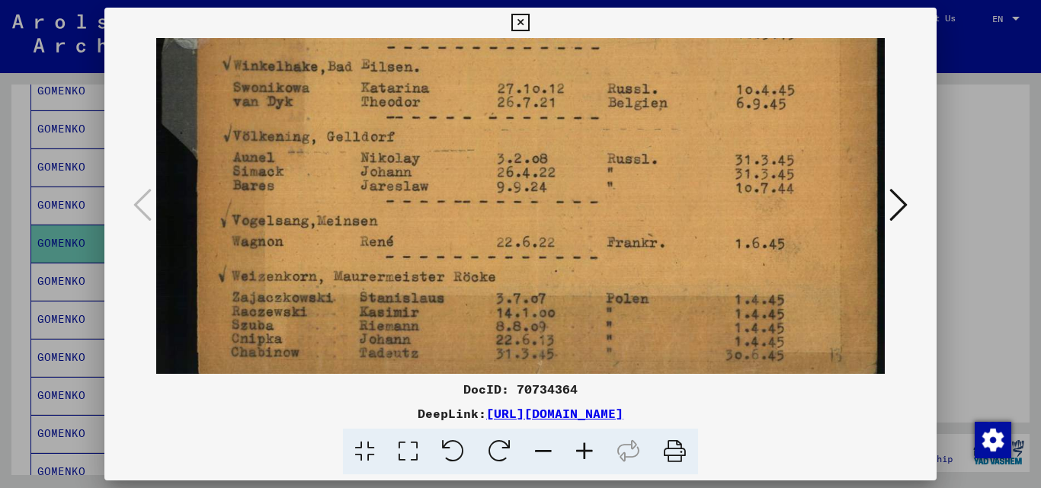
scroll to position [646, 0]
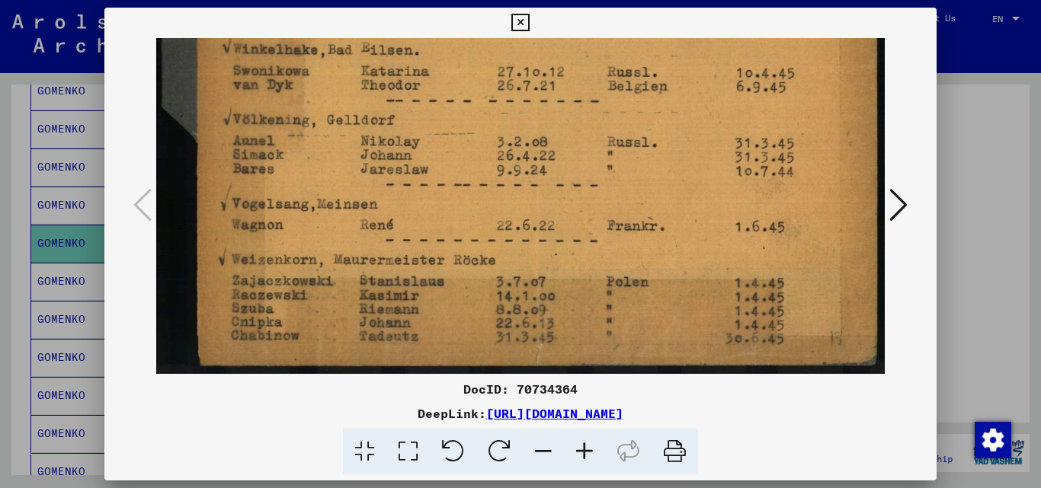
drag, startPoint x: 642, startPoint y: 300, endPoint x: 623, endPoint y: 141, distance: 160.4
click at [906, 200] on icon at bounding box center [898, 205] width 18 height 37
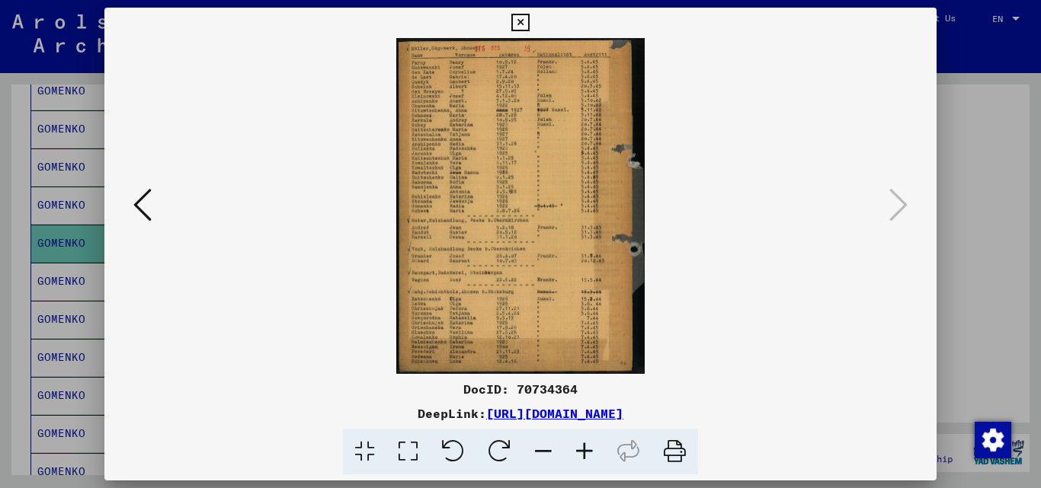
scroll to position [0, 0]
click at [413, 450] on icon at bounding box center [407, 452] width 43 height 46
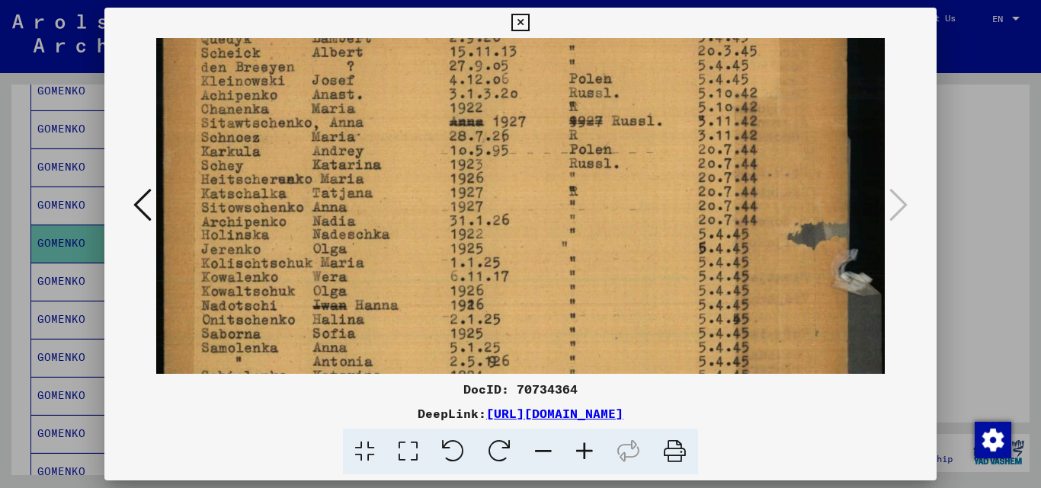
scroll to position [130, 0]
drag, startPoint x: 376, startPoint y: 329, endPoint x: 363, endPoint y: 199, distance: 131.0
click at [363, 199] on img at bounding box center [520, 402] width 729 height 988
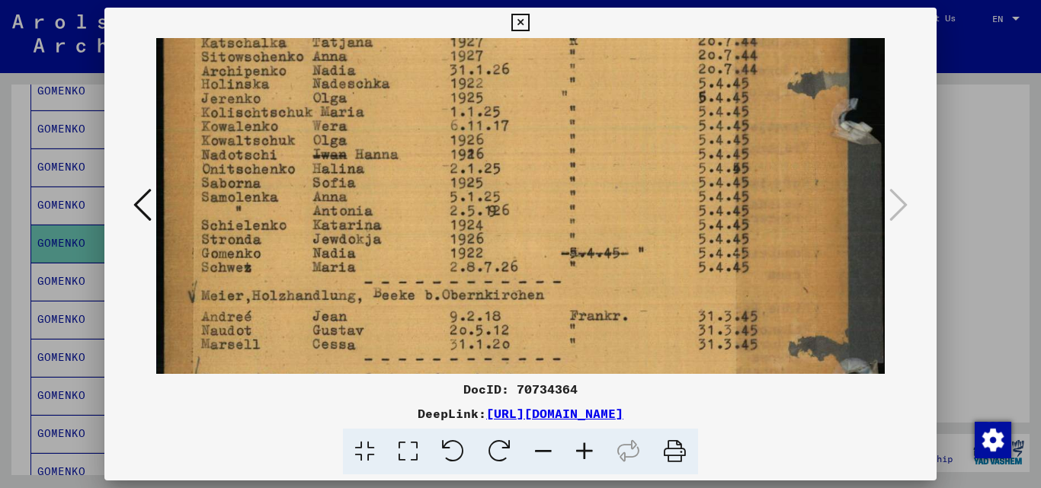
scroll to position [280, 0]
drag, startPoint x: 402, startPoint y: 346, endPoint x: 394, endPoint y: 197, distance: 149.6
click at [394, 197] on img at bounding box center [520, 252] width 729 height 988
click at [983, 216] on div at bounding box center [520, 244] width 1041 height 488
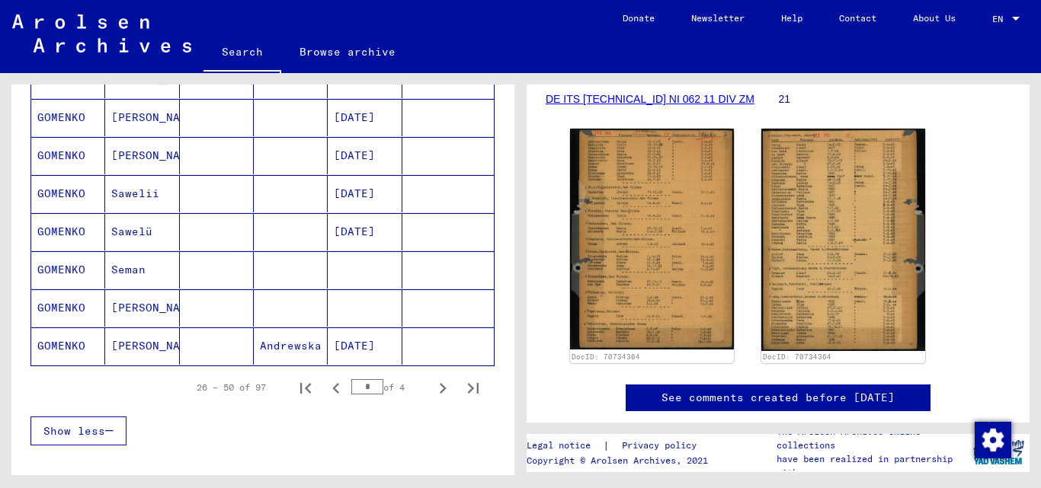
scroll to position [922, 0]
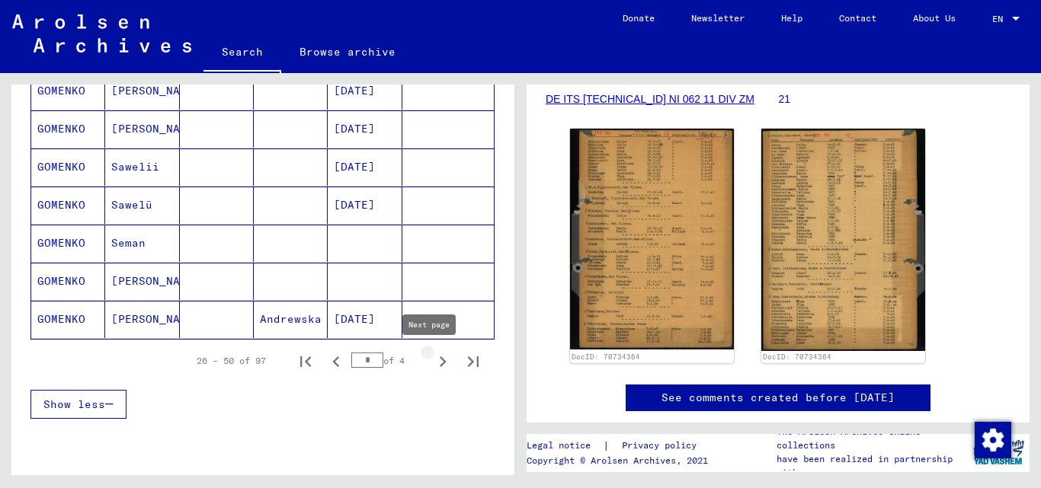
click at [440, 359] on icon "Next page" at bounding box center [443, 362] width 7 height 11
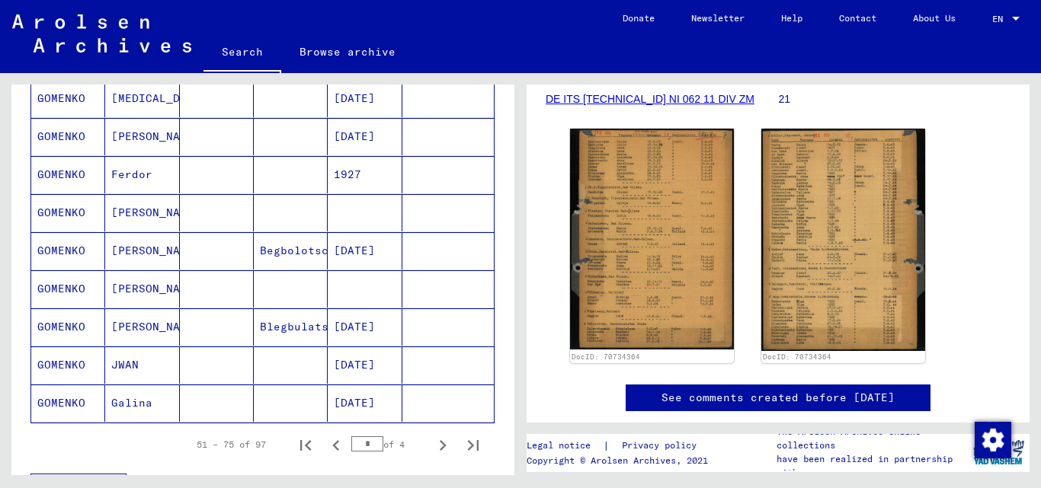
scroll to position [914, 0]
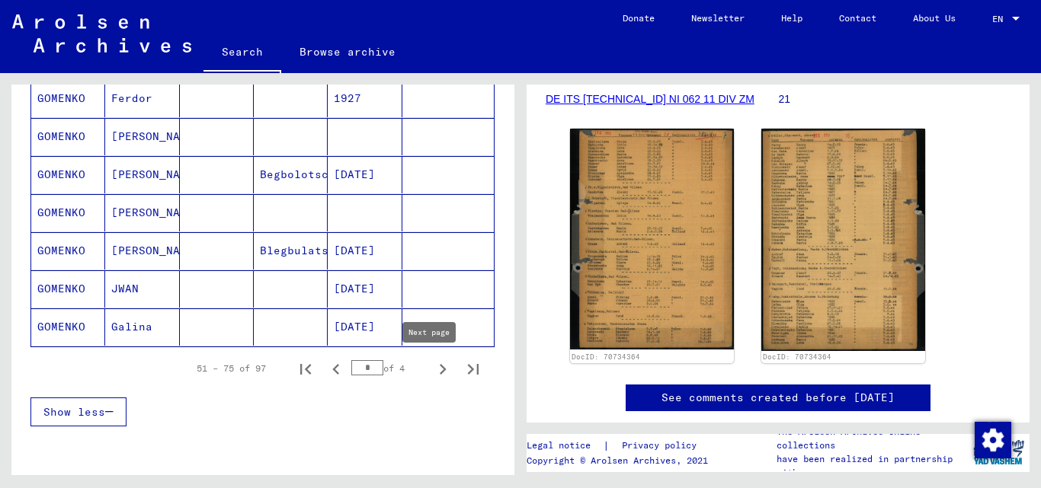
click at [432, 369] on icon "Next page" at bounding box center [442, 369] width 21 height 21
type input "*"
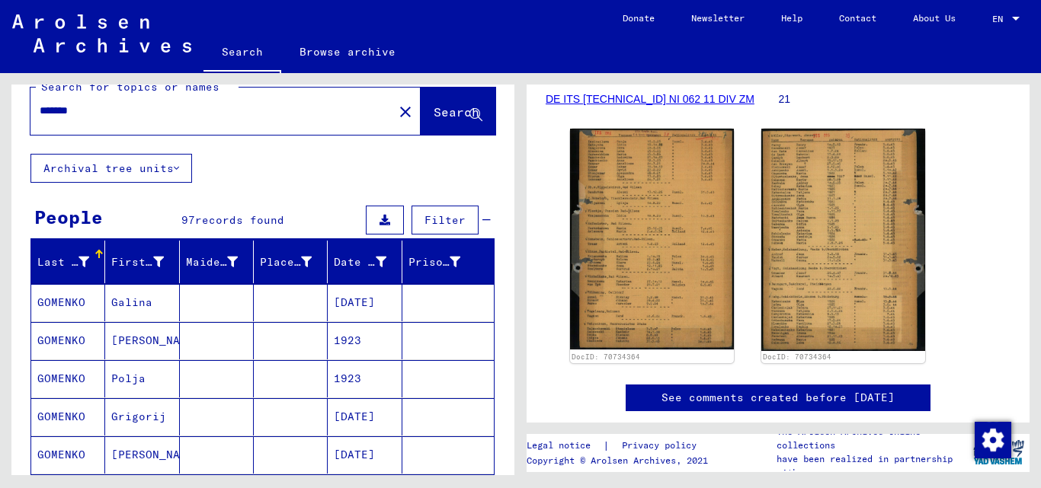
scroll to position [0, 0]
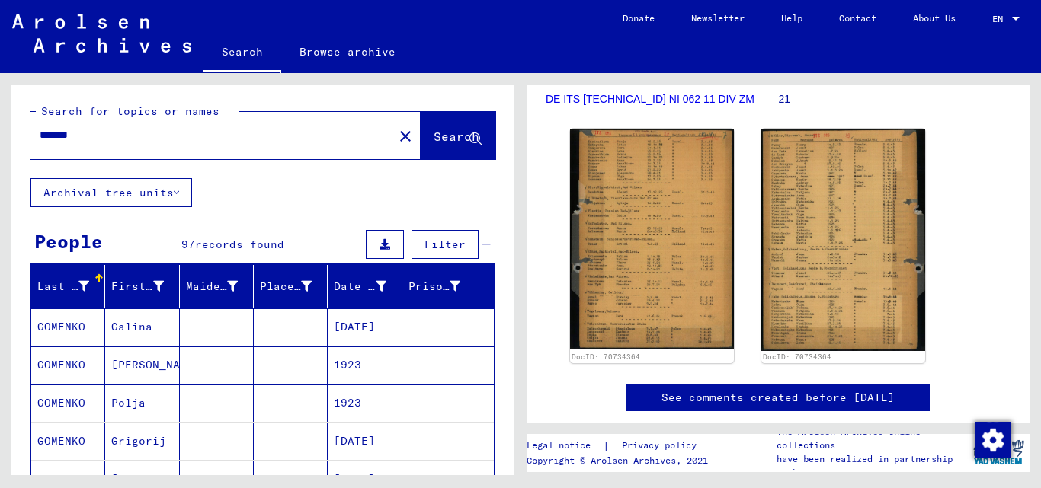
click at [52, 133] on input "*******" at bounding box center [212, 135] width 344 height 16
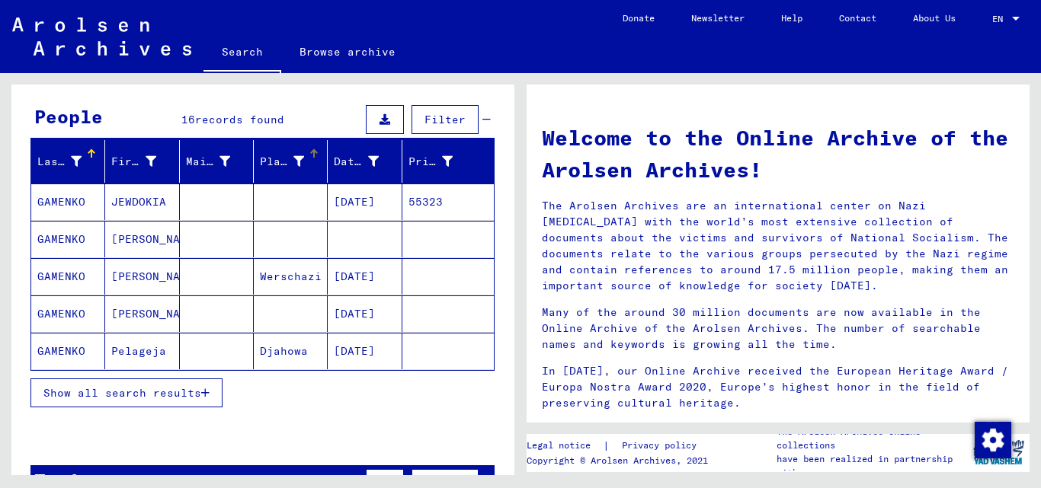
scroll to position [152, 0]
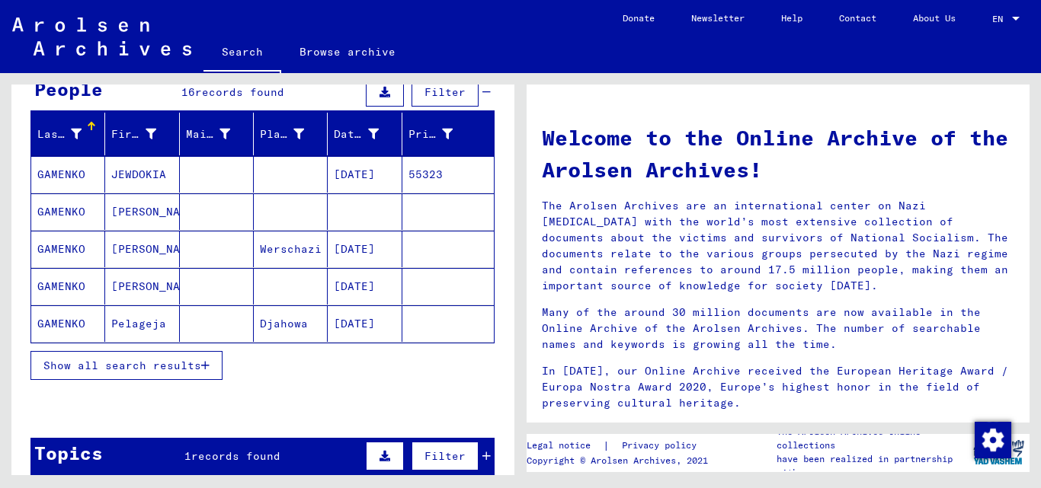
click at [178, 364] on span "Show all search results" at bounding box center [122, 366] width 158 height 14
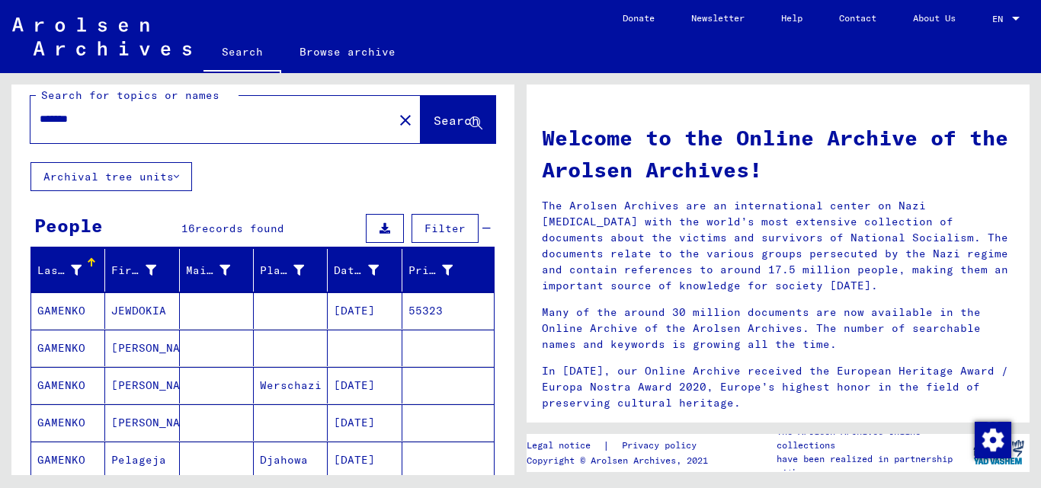
scroll to position [0, 0]
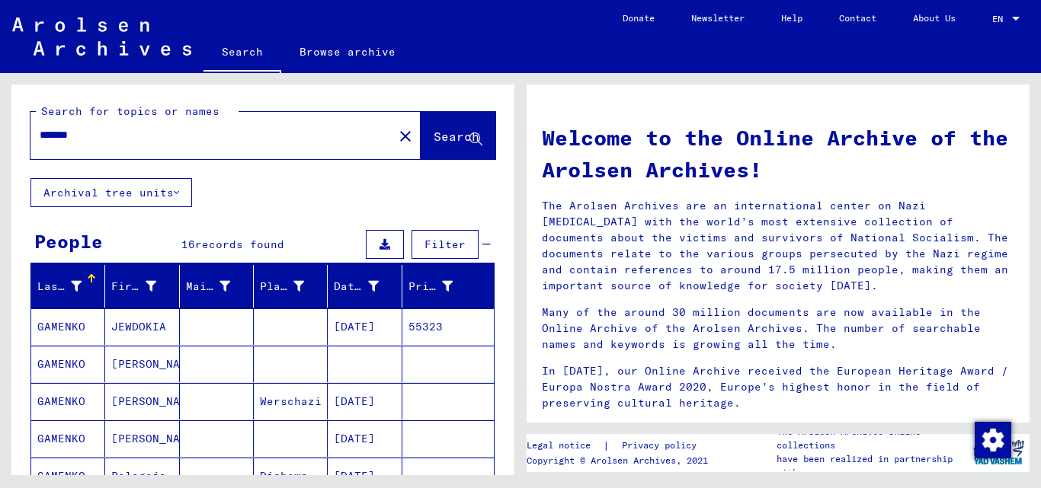
click at [114, 129] on input "*******" at bounding box center [207, 135] width 335 height 16
click at [46, 136] on input "*******" at bounding box center [207, 135] width 335 height 16
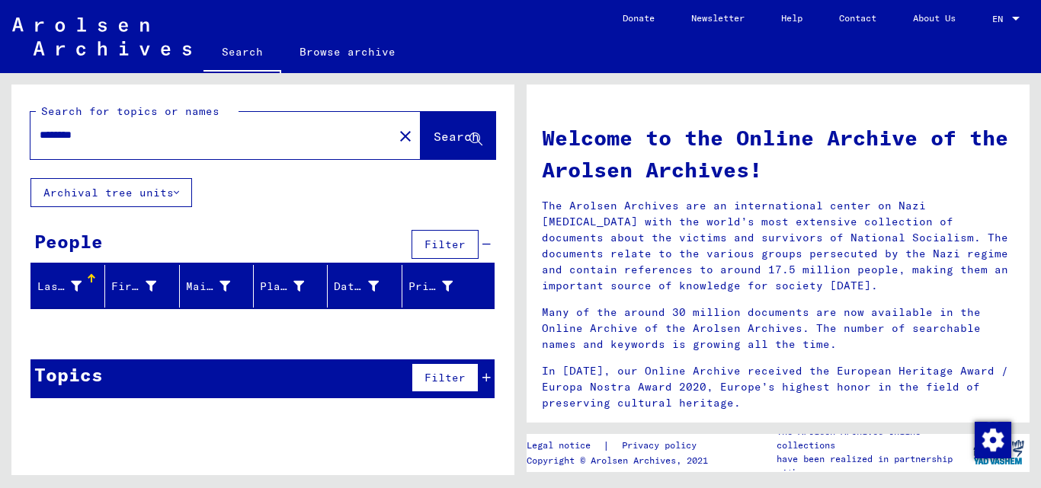
click at [59, 138] on input "********" at bounding box center [207, 135] width 335 height 16
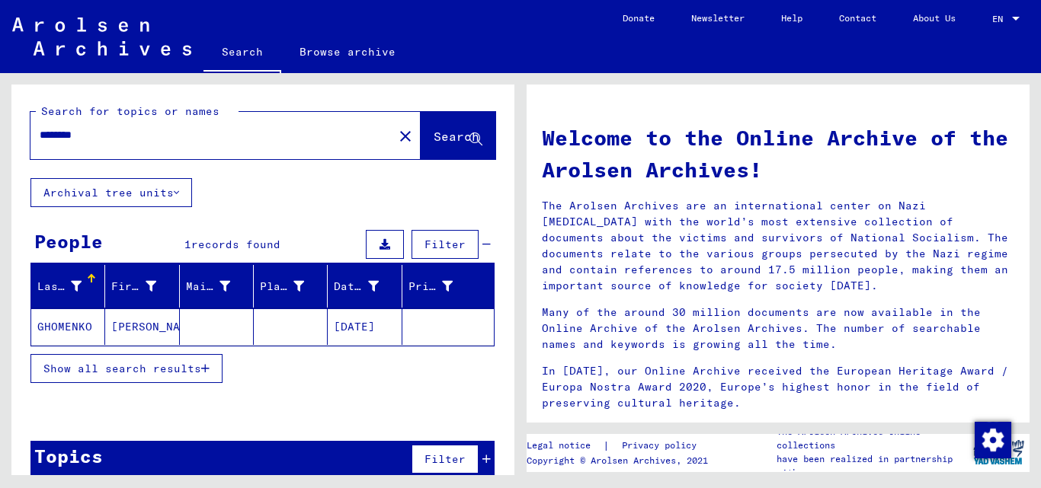
click at [51, 136] on input "********" at bounding box center [207, 135] width 335 height 16
click at [53, 134] on input "*******" at bounding box center [207, 135] width 335 height 16
type input "*******"
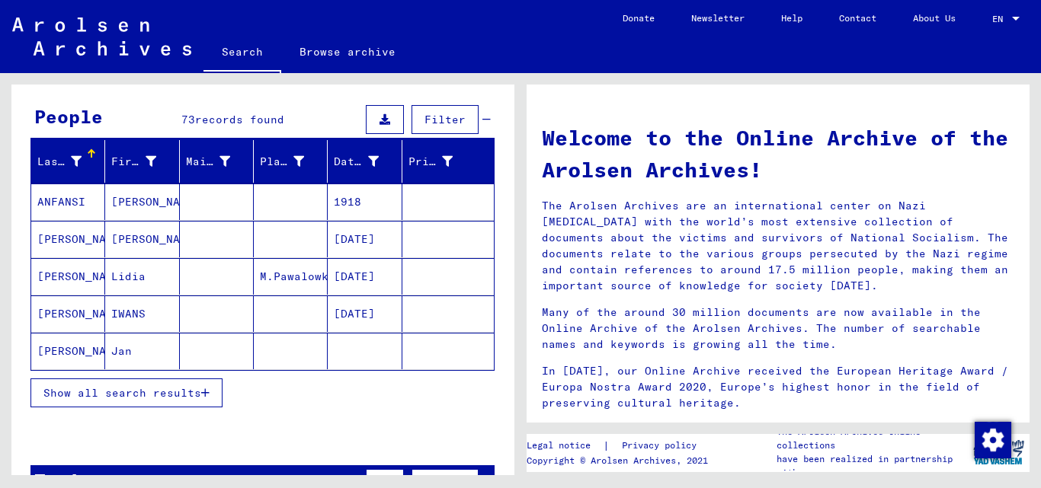
scroll to position [152, 0]
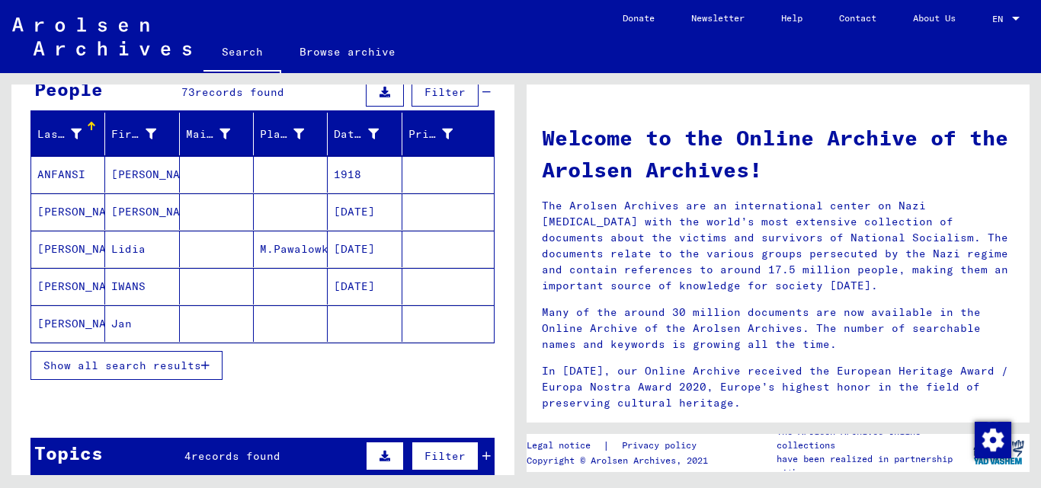
click at [178, 373] on button "Show all search results" at bounding box center [126, 365] width 192 height 29
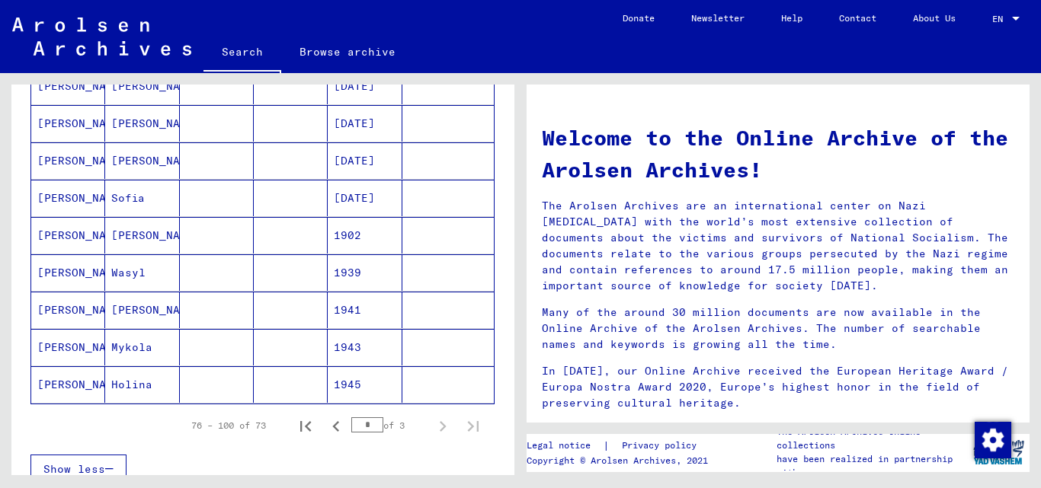
scroll to position [914, 0]
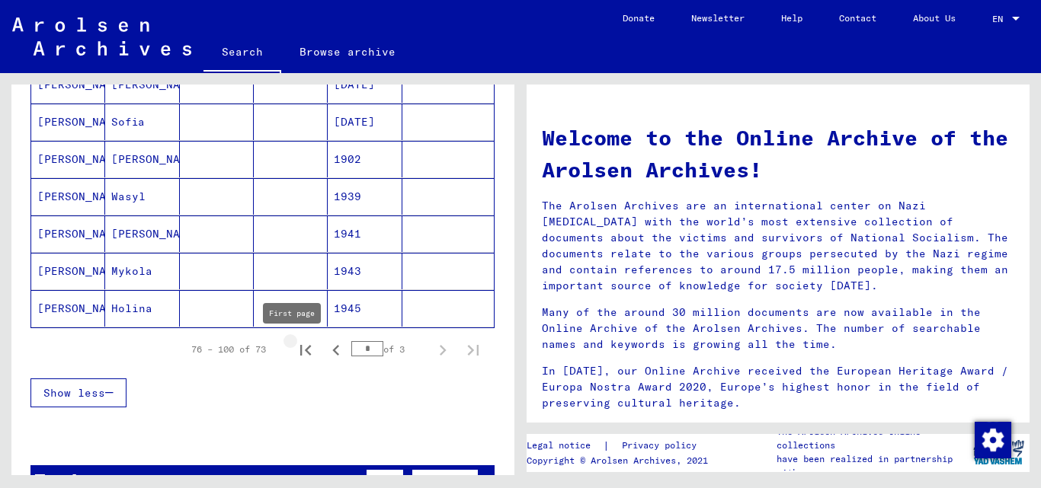
click at [300, 354] on icon "First page" at bounding box center [305, 350] width 11 height 11
click at [432, 351] on icon "Next page" at bounding box center [442, 350] width 21 height 21
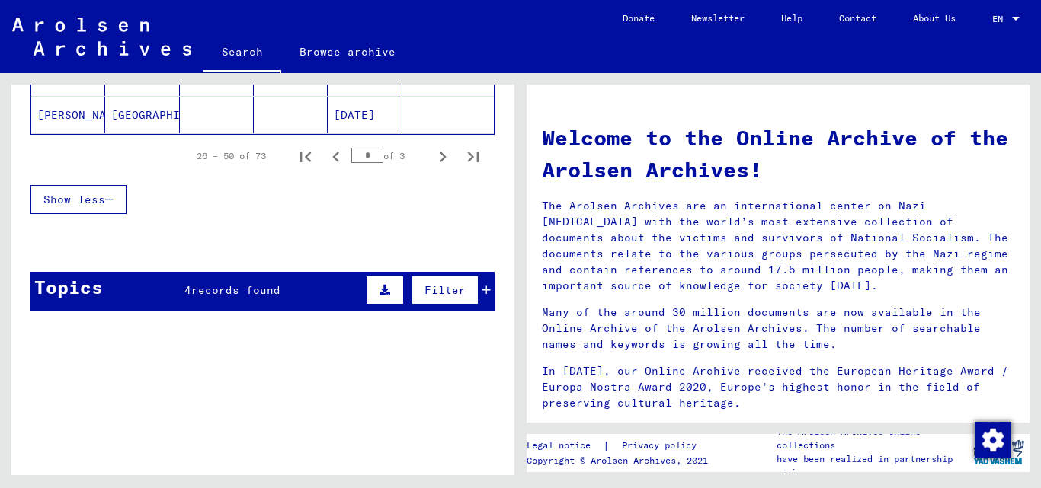
scroll to position [1143, 0]
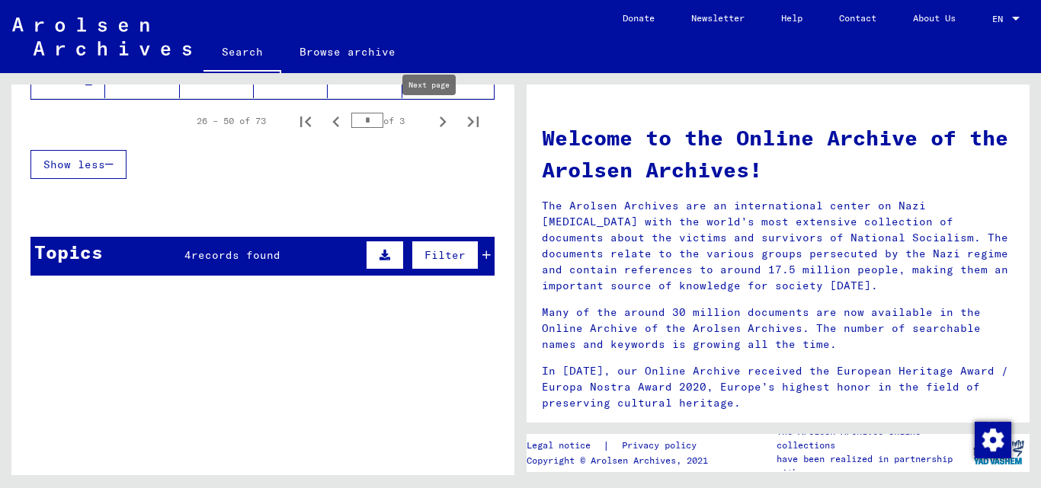
click at [432, 126] on icon "Next page" at bounding box center [442, 121] width 21 height 21
type input "*"
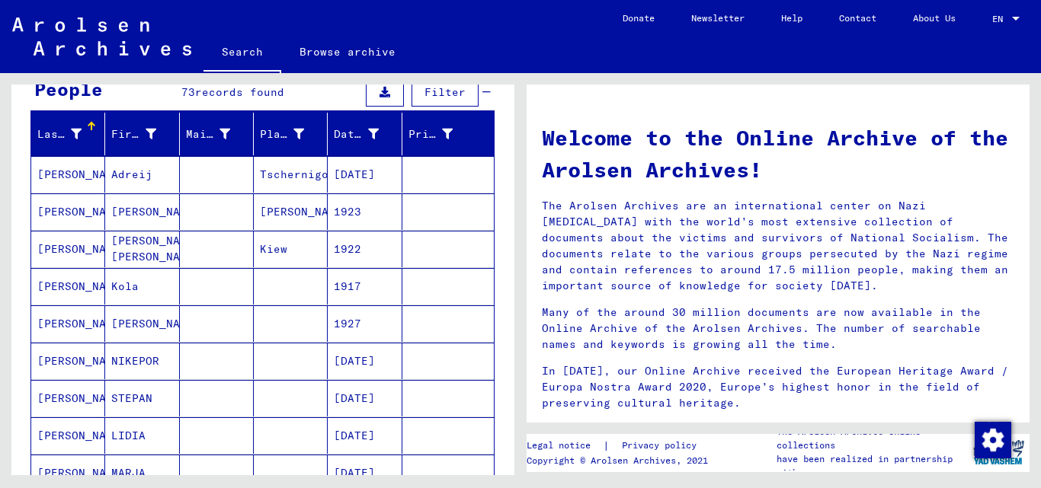
scroll to position [76, 0]
